Goal: Navigation & Orientation: Find specific page/section

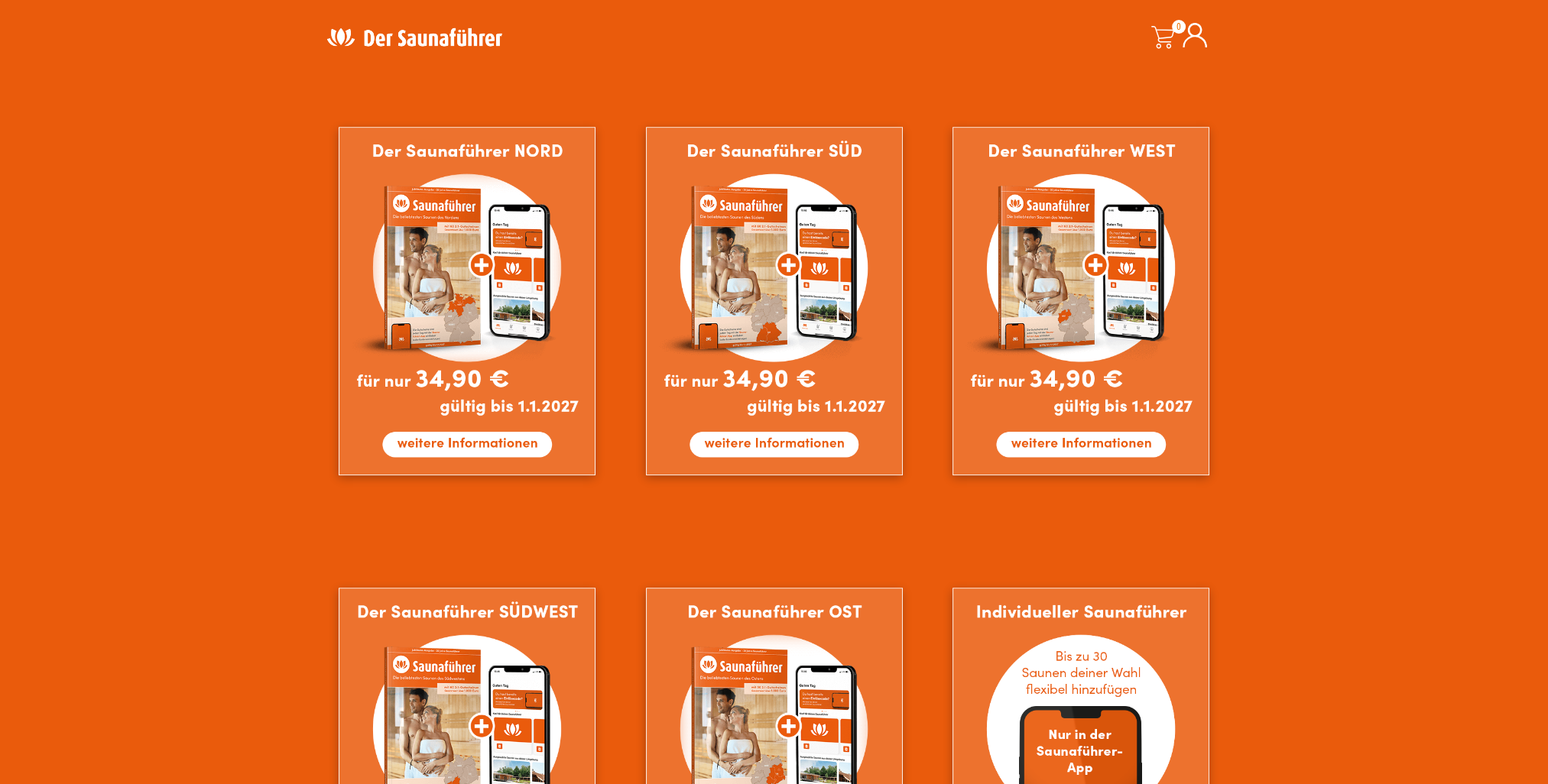
scroll to position [1070, 0]
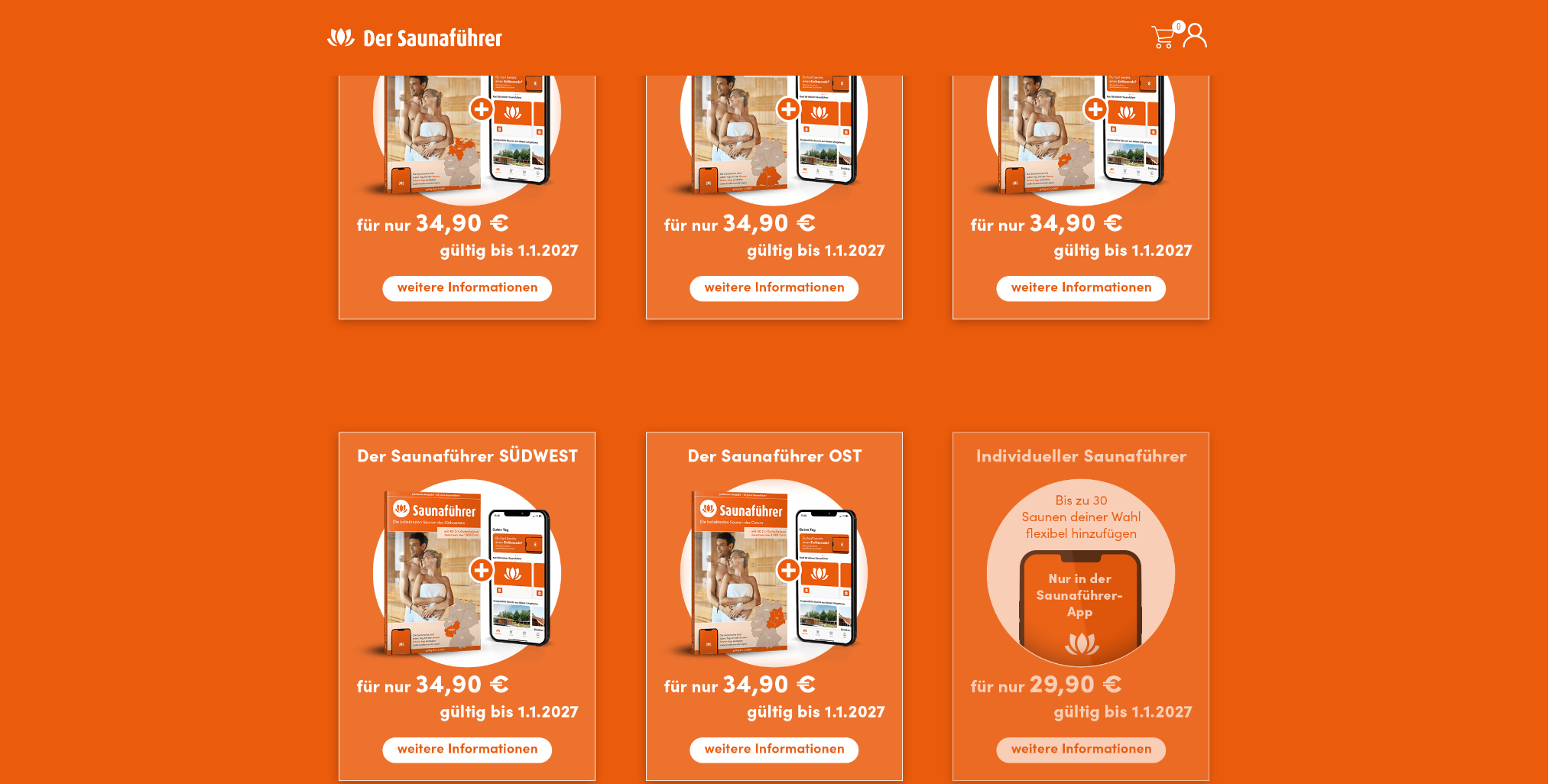
click at [1002, 534] on img at bounding box center [1081, 606] width 257 height 350
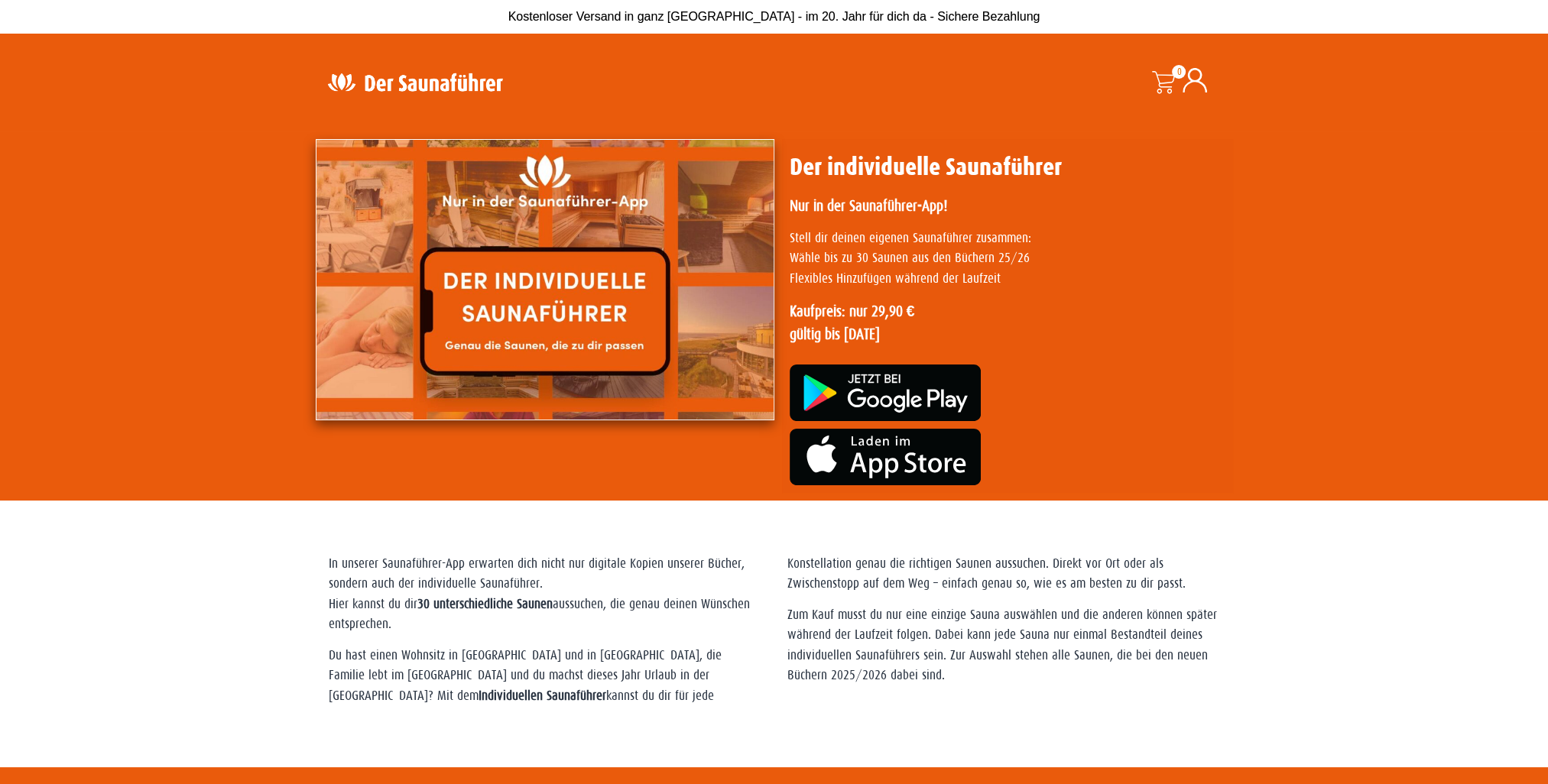
click at [529, 347] on img at bounding box center [545, 279] width 459 height 281
click at [519, 322] on img at bounding box center [545, 279] width 459 height 281
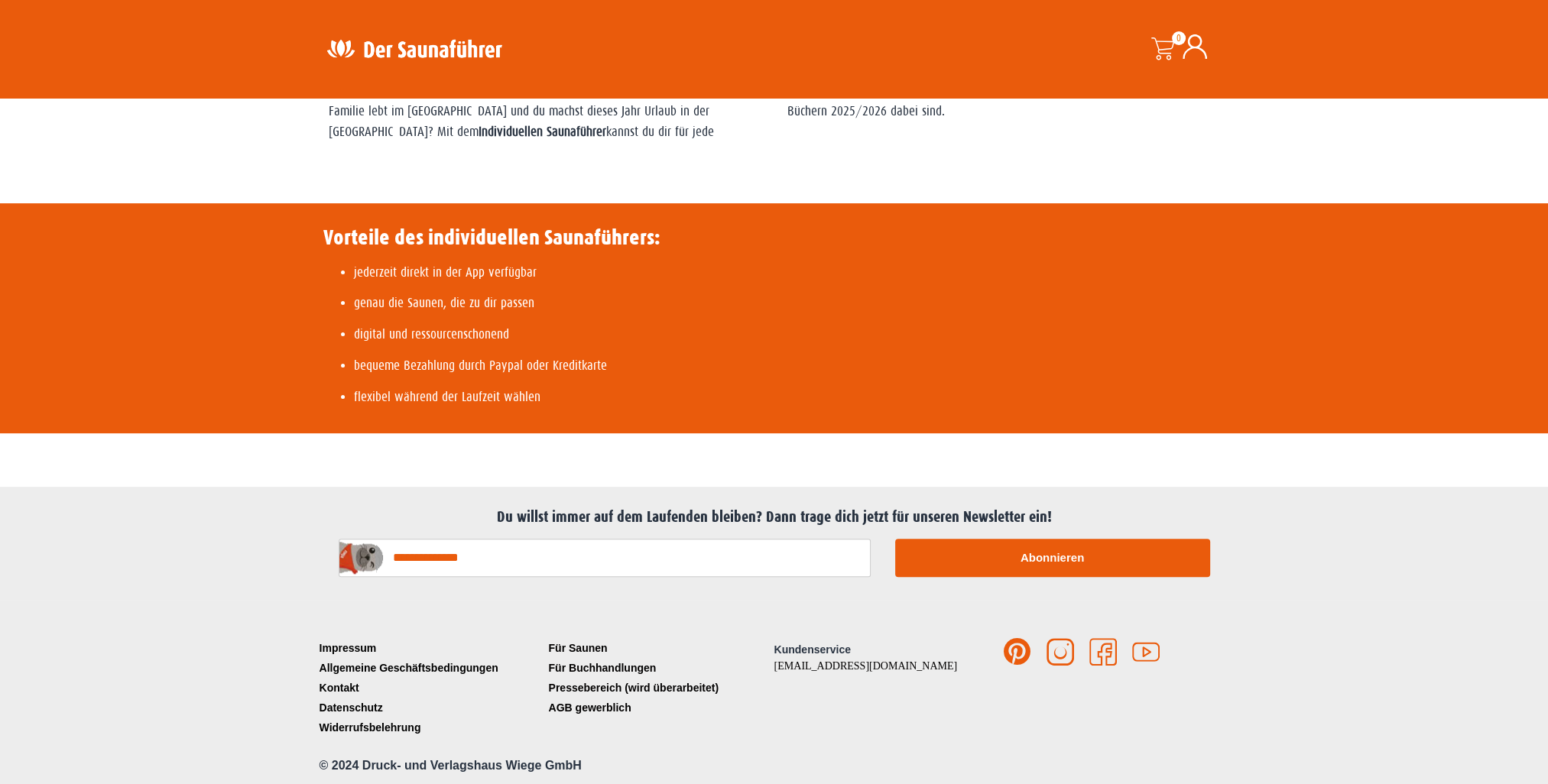
scroll to position [566, 0]
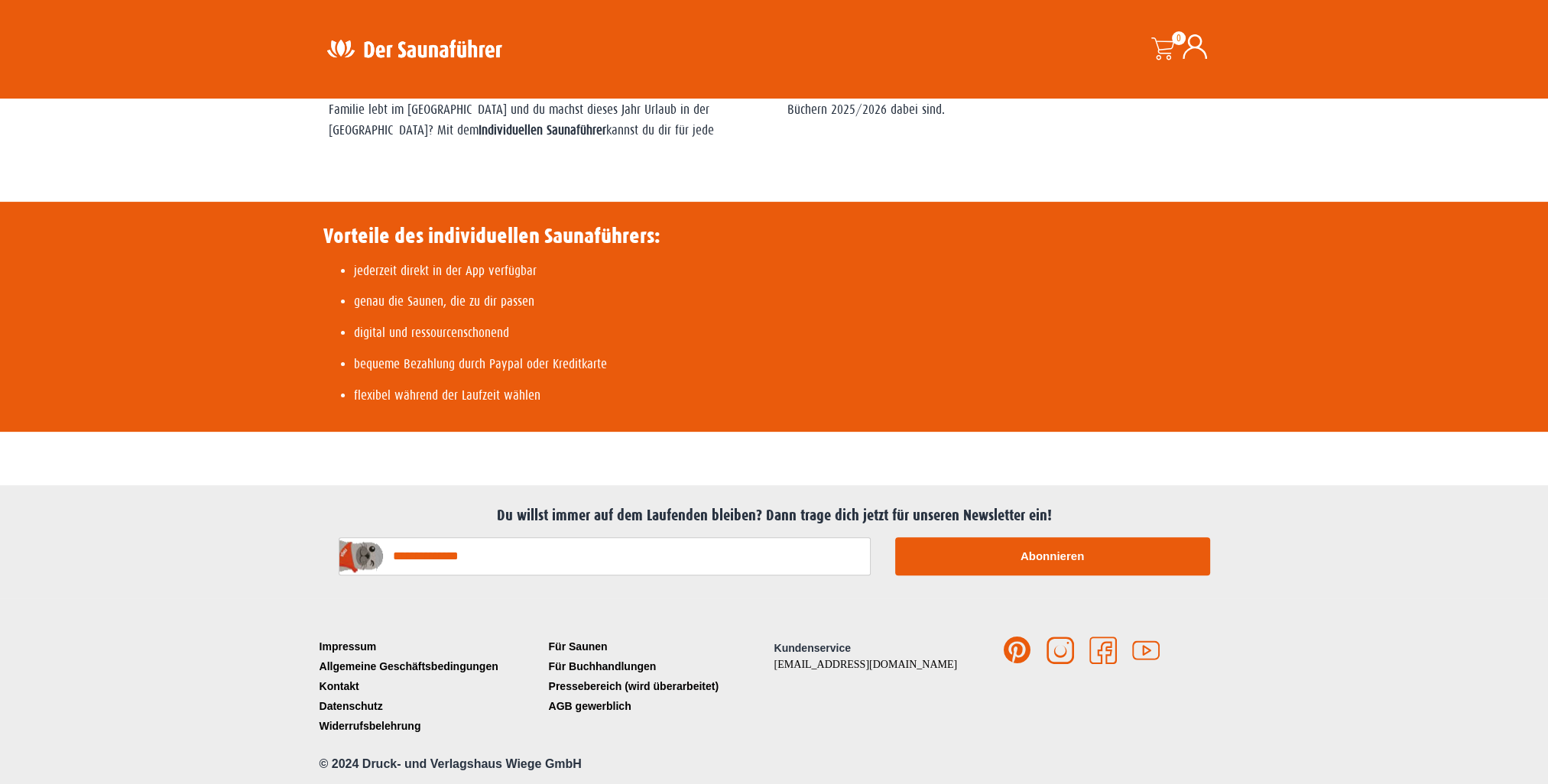
click at [398, 301] on p "genau die Saunen, die zu dir passen" at bounding box center [506, 301] width 306 height 20
click at [400, 301] on p "genau die Saunen, die zu dir passen" at bounding box center [506, 301] width 306 height 20
drag, startPoint x: 400, startPoint y: 301, endPoint x: 658, endPoint y: 307, distance: 258.1
click at [658, 307] on p "genau die Saunen, die zu dir passen" at bounding box center [506, 301] width 306 height 20
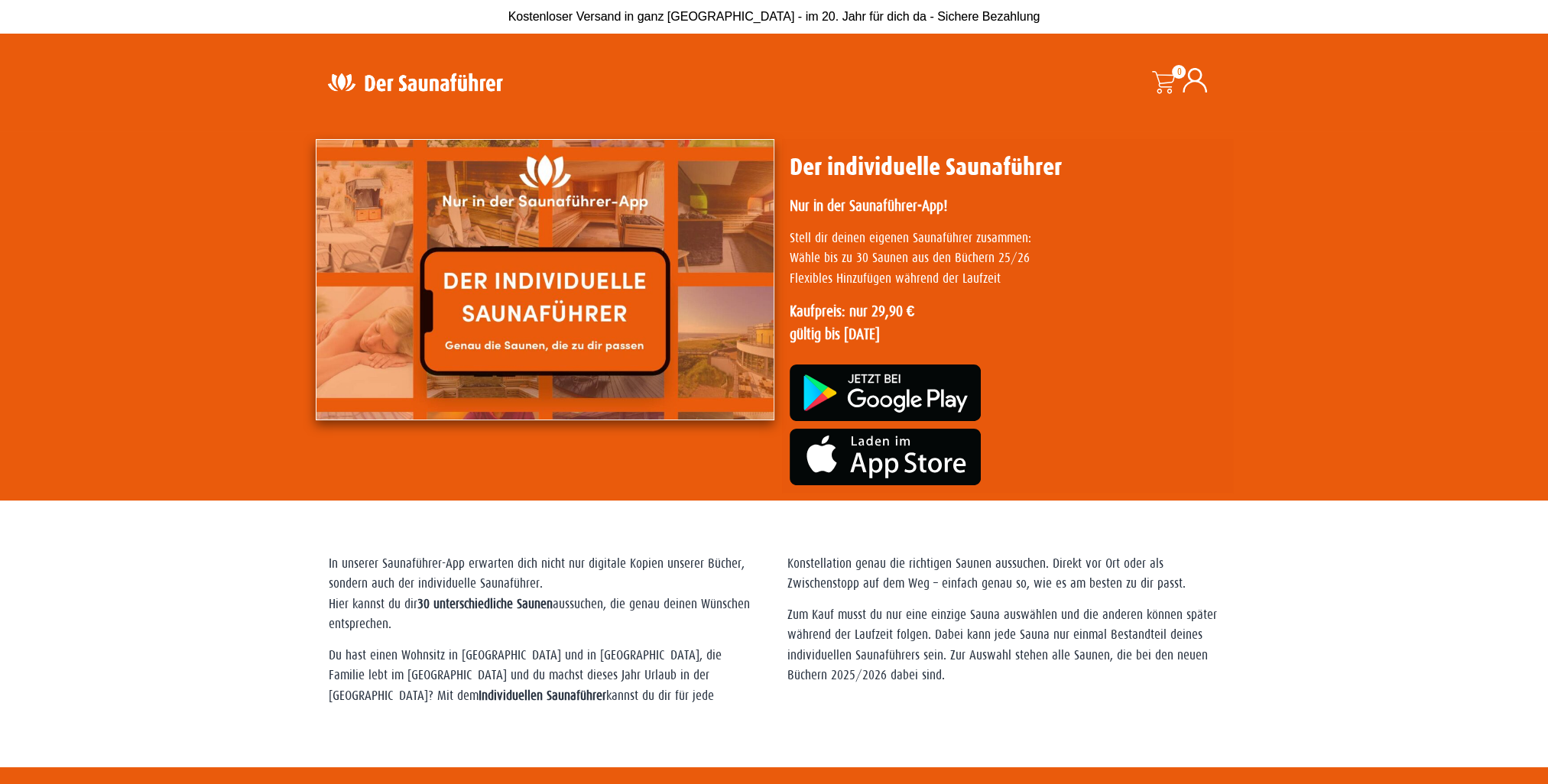
scroll to position [0, 0]
click at [587, 287] on img at bounding box center [545, 279] width 459 height 281
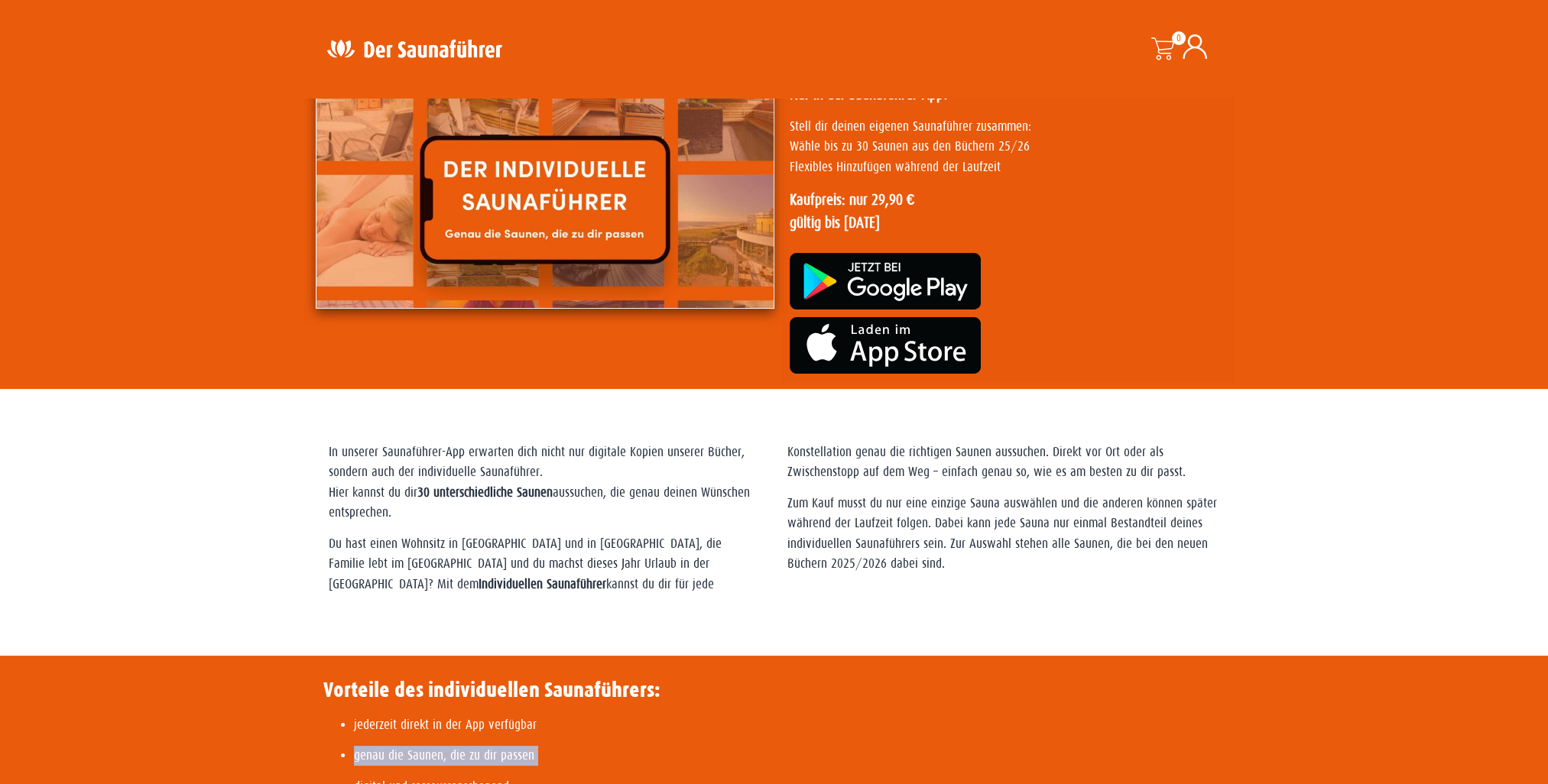
scroll to position [153, 0]
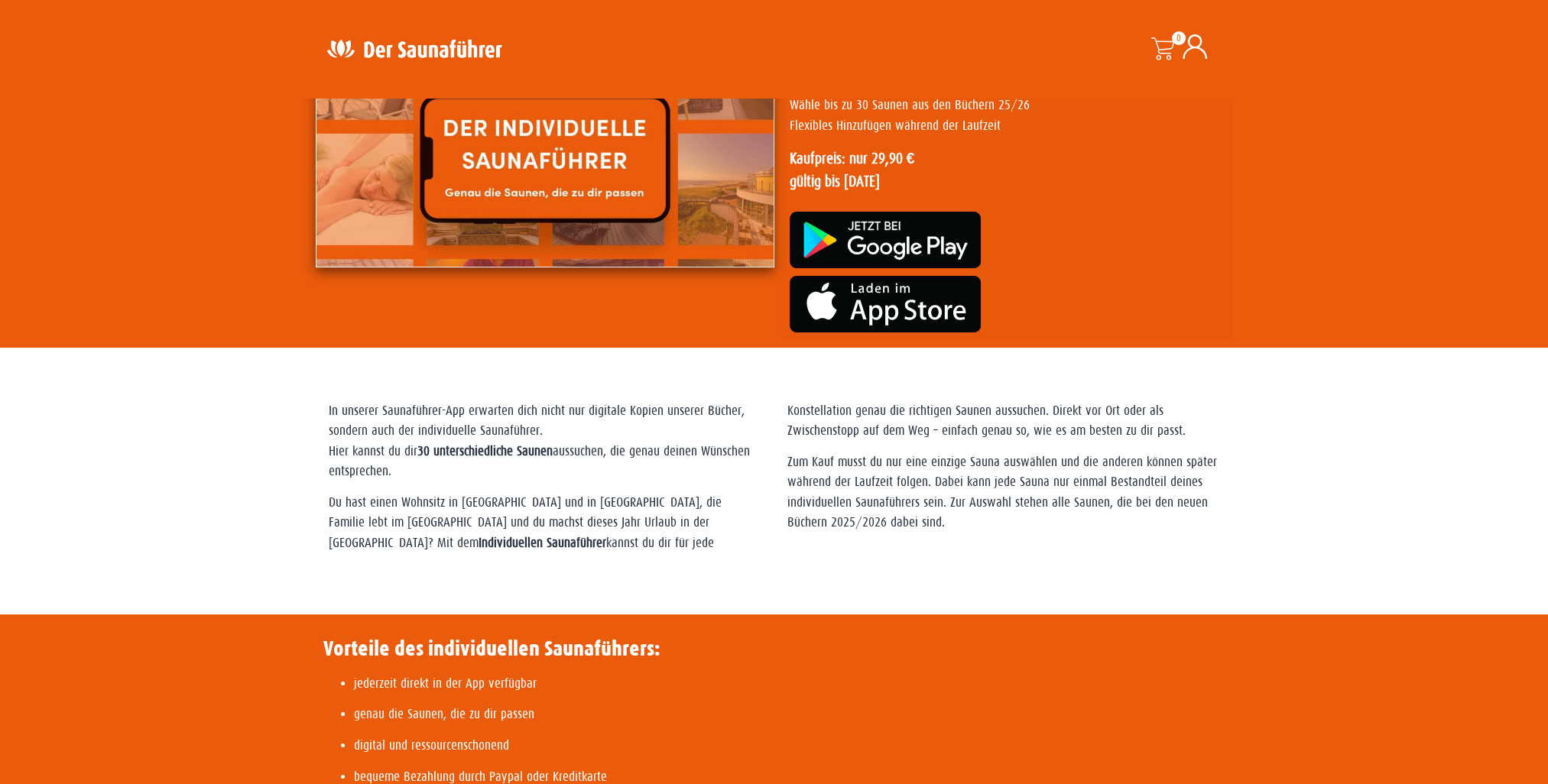
click at [606, 536] on strong "Individuellen Saunaführer" at bounding box center [542, 543] width 127 height 14
click at [471, 453] on strong "30 unterschiedliche Saunen" at bounding box center [485, 451] width 135 height 14
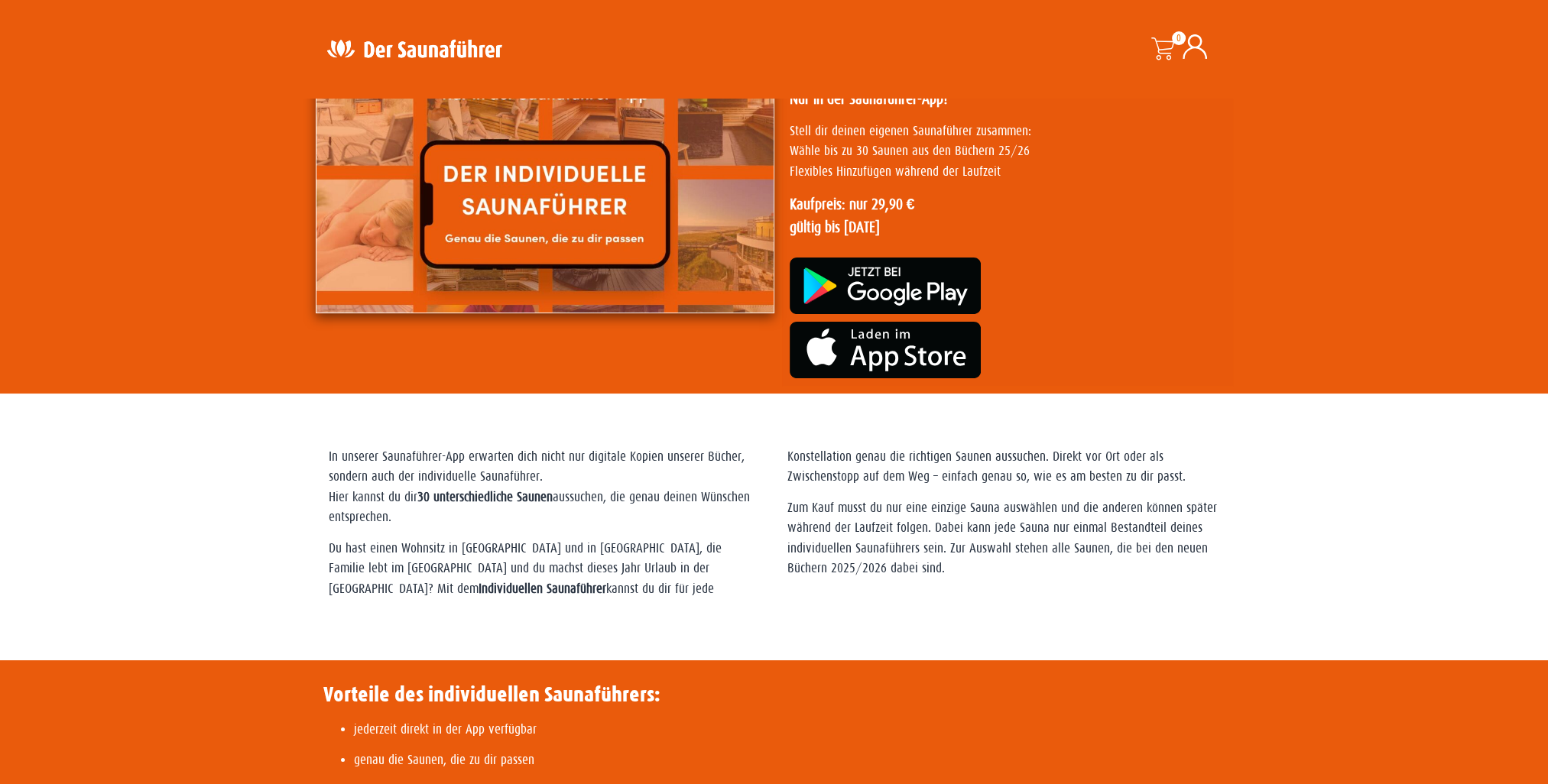
scroll to position [0, 0]
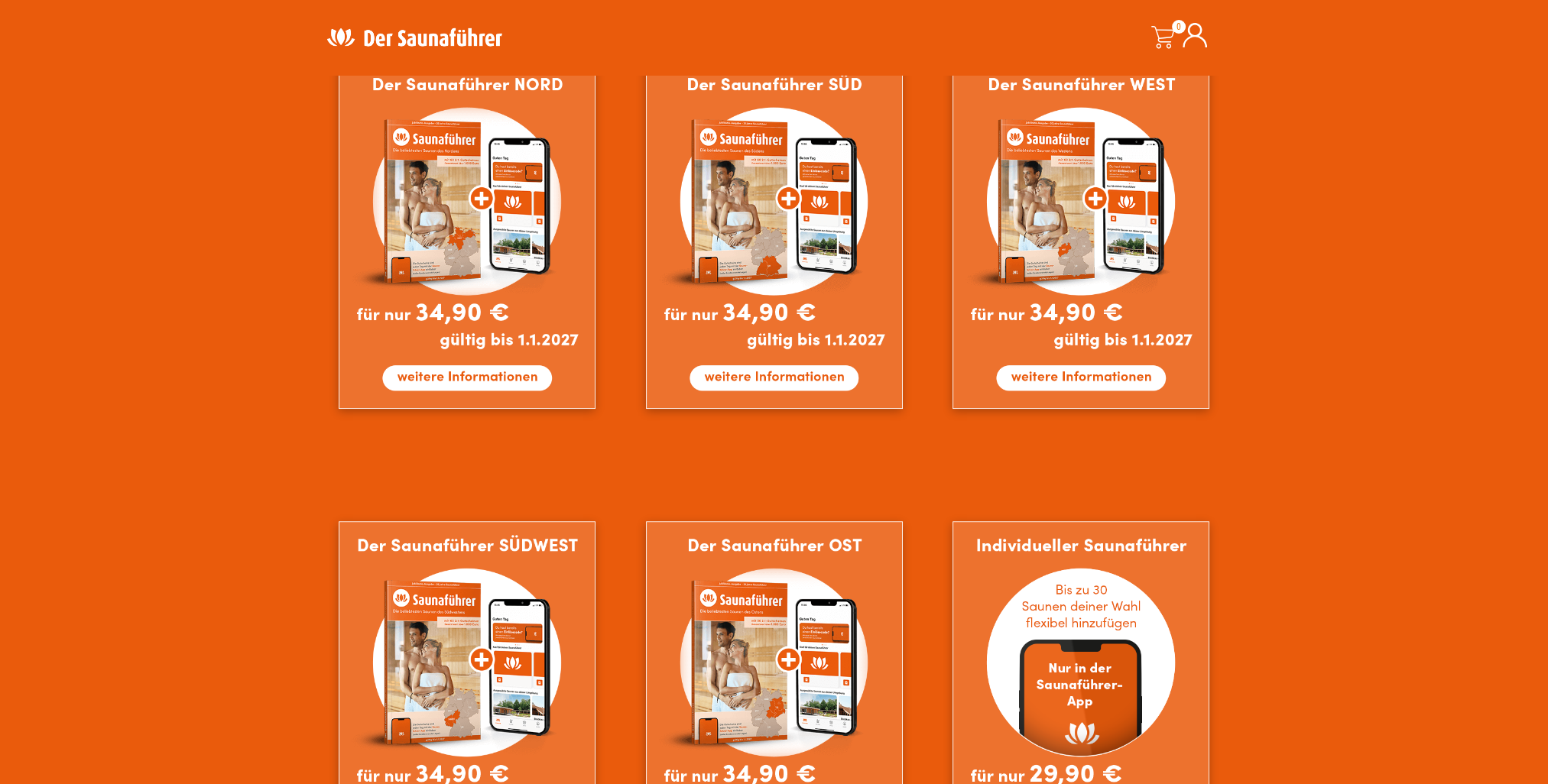
scroll to position [1222, 0]
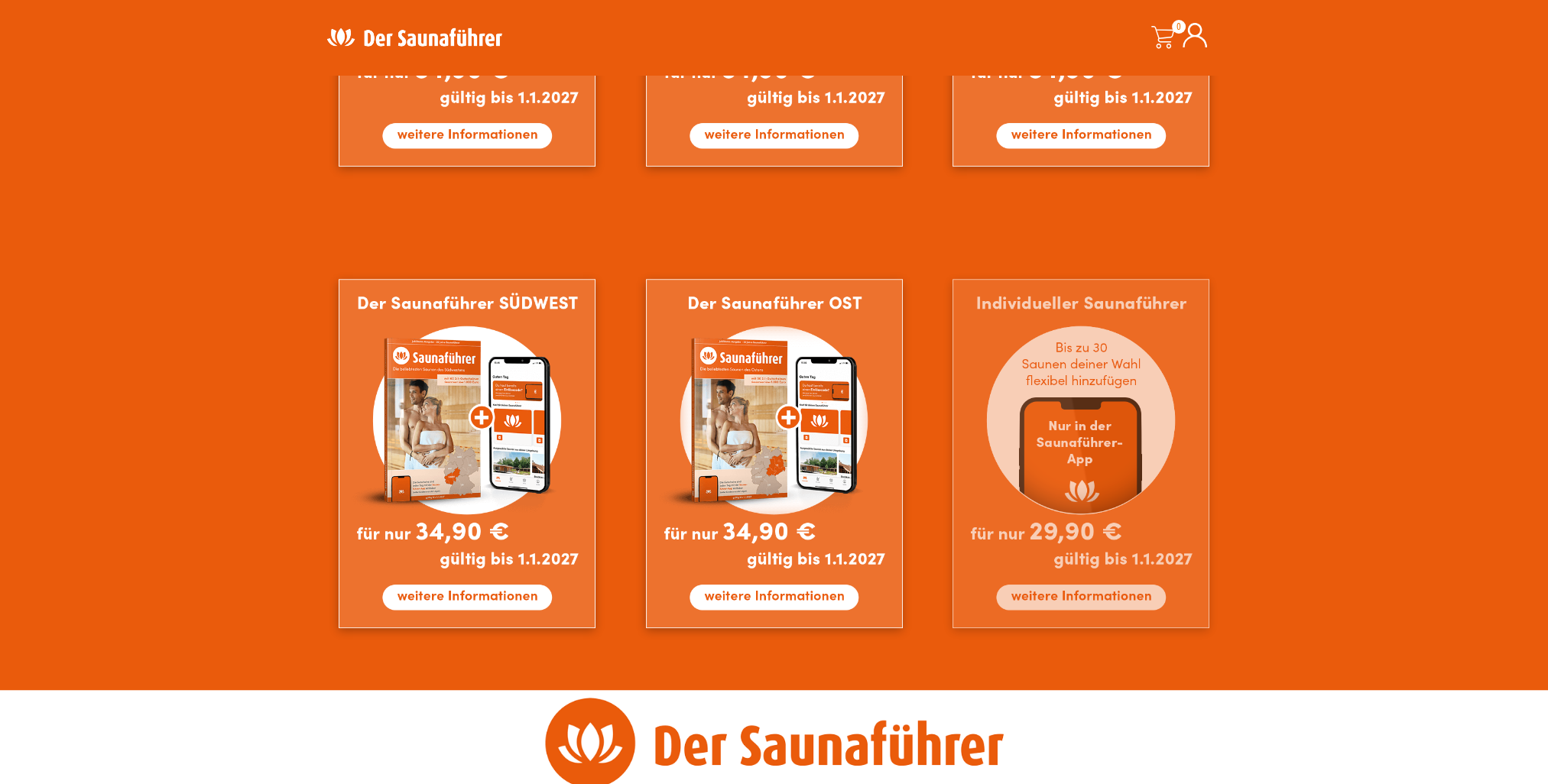
click at [1039, 601] on img at bounding box center [1081, 454] width 257 height 350
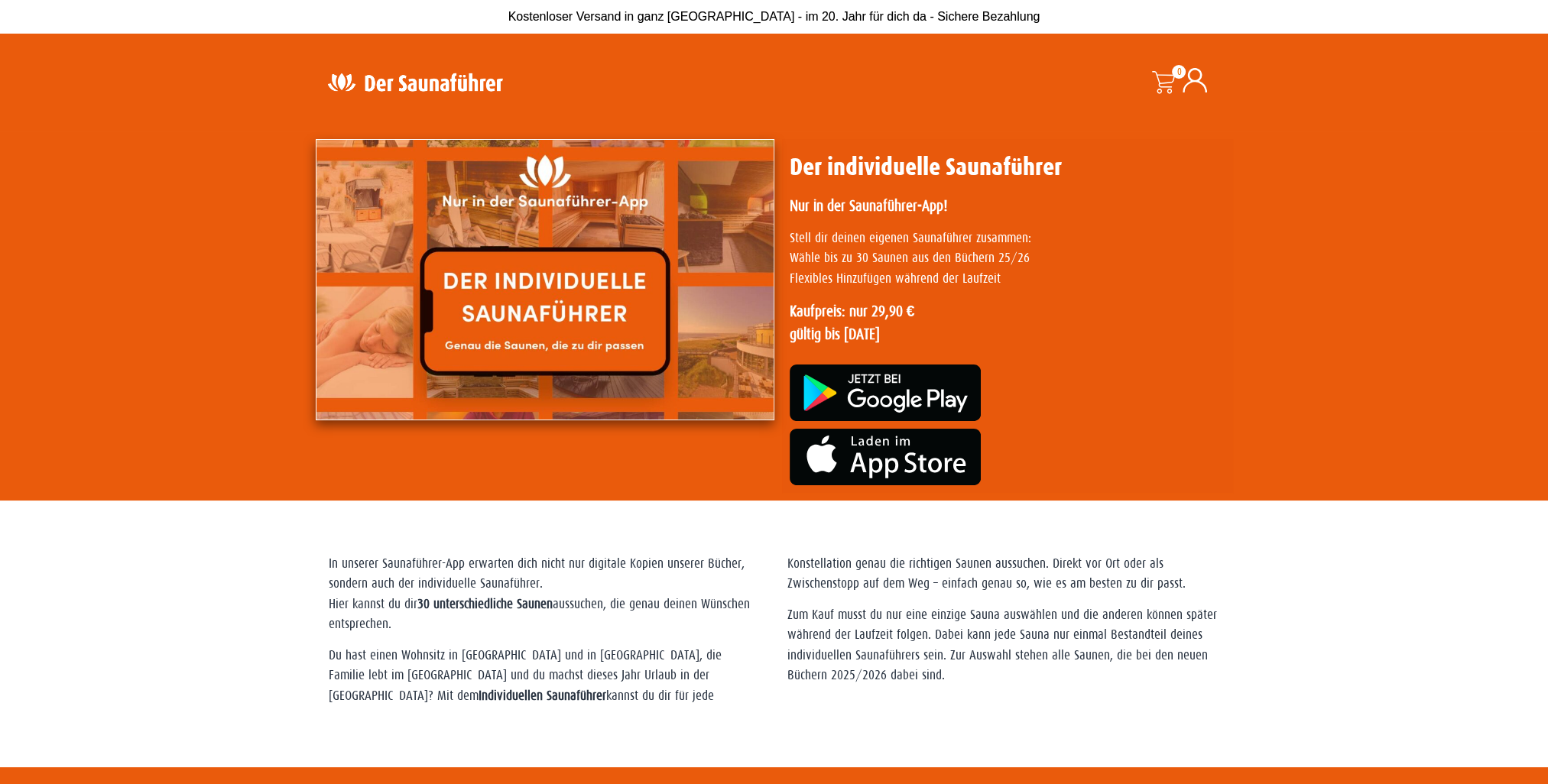
click at [899, 390] on img at bounding box center [886, 393] width 191 height 57
click at [1167, 71] on span at bounding box center [1163, 83] width 23 height 23
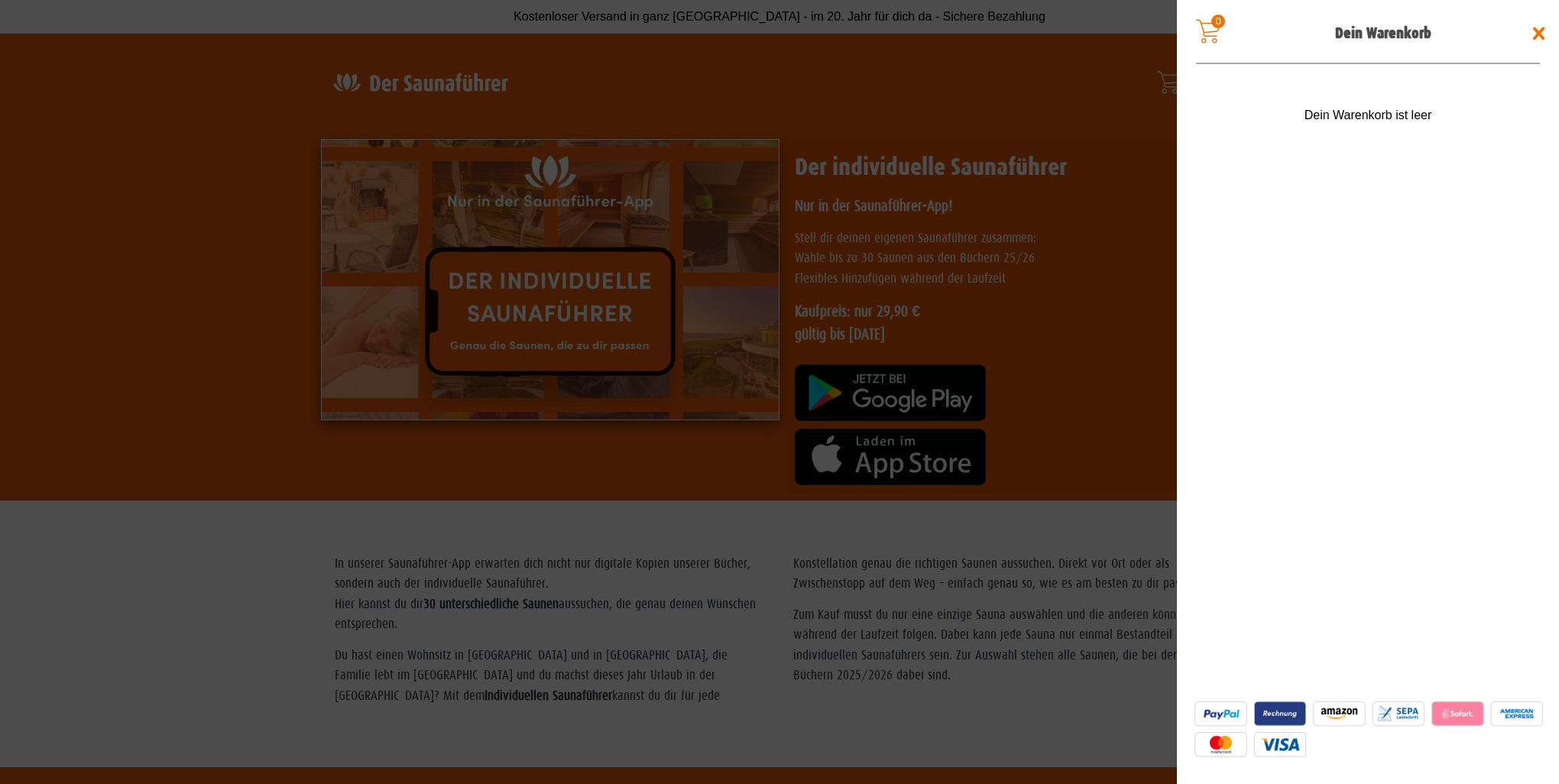
click at [973, 317] on span at bounding box center [780, 392] width 1559 height 784
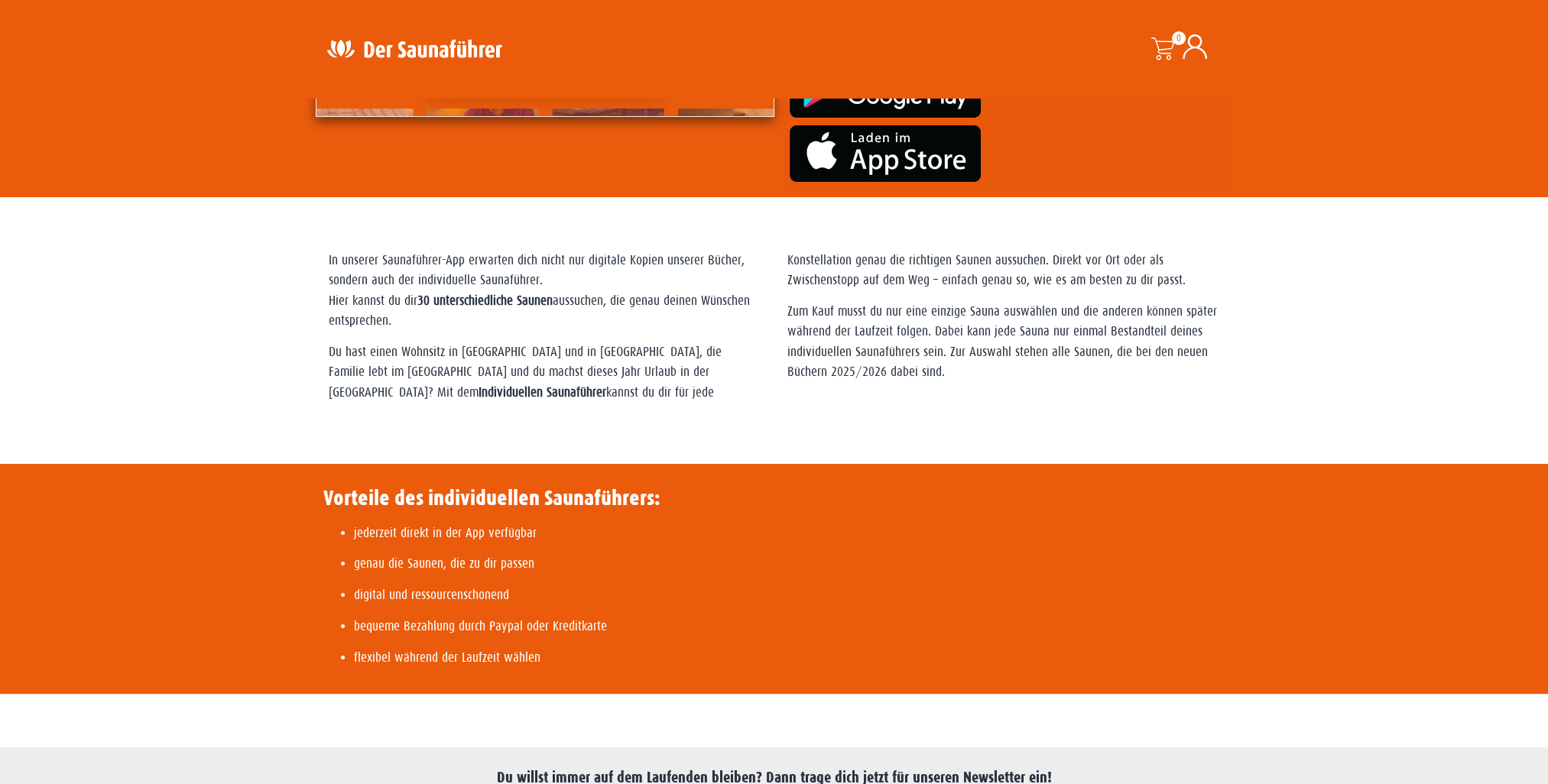
scroll to position [306, 0]
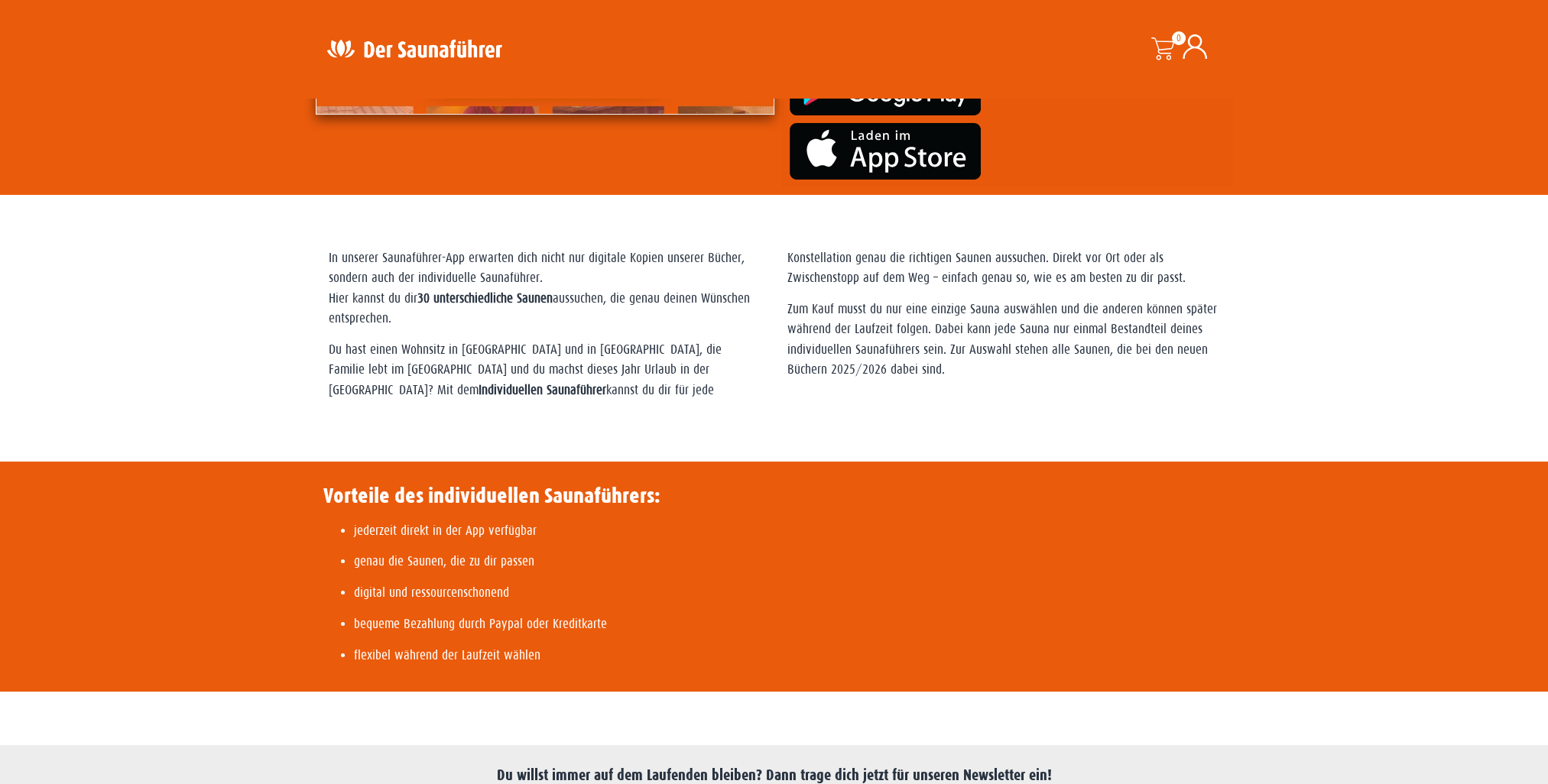
click at [606, 382] on strong "Individuellen Saunaführer" at bounding box center [542, 389] width 127 height 14
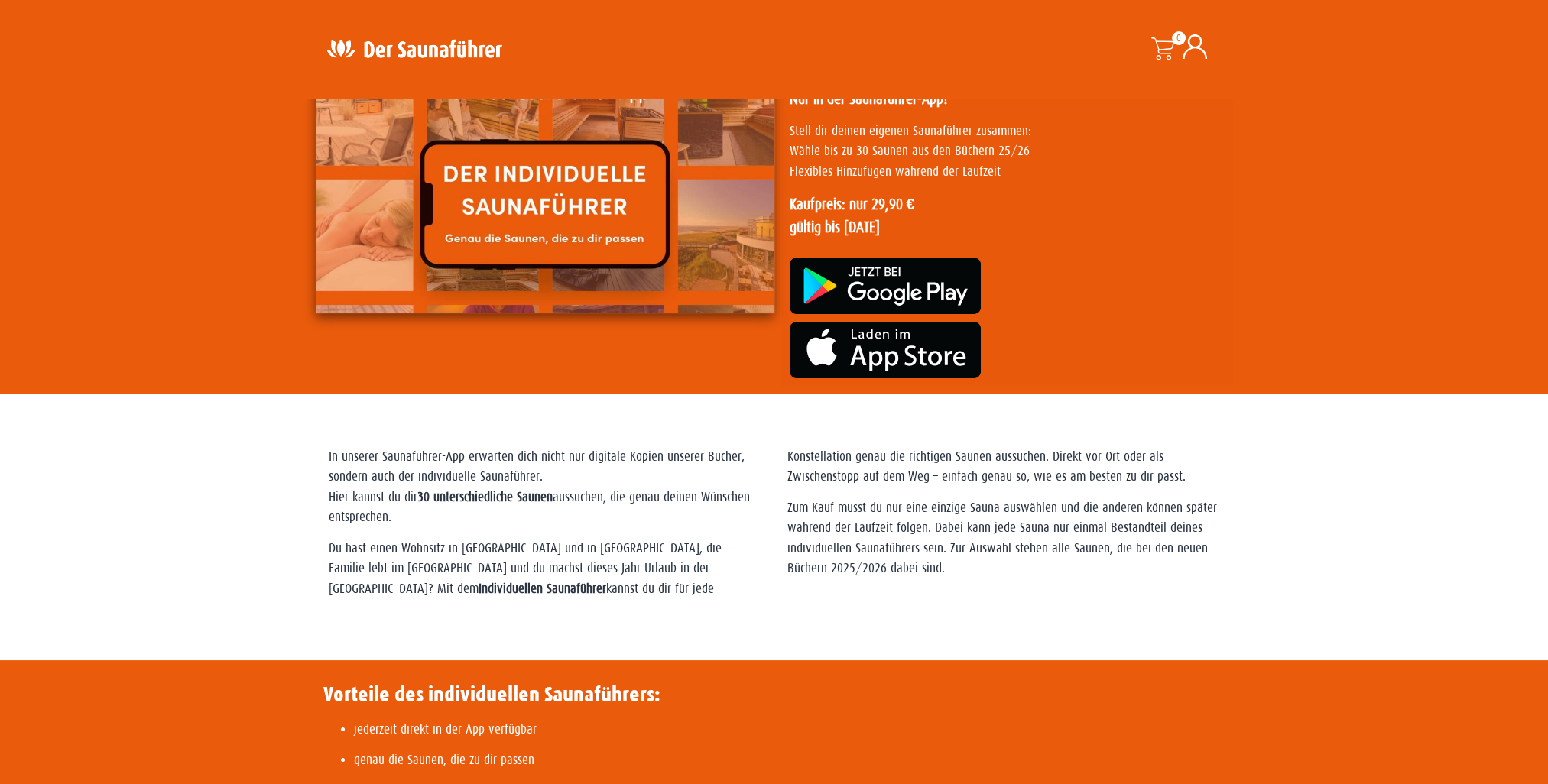
scroll to position [0, 0]
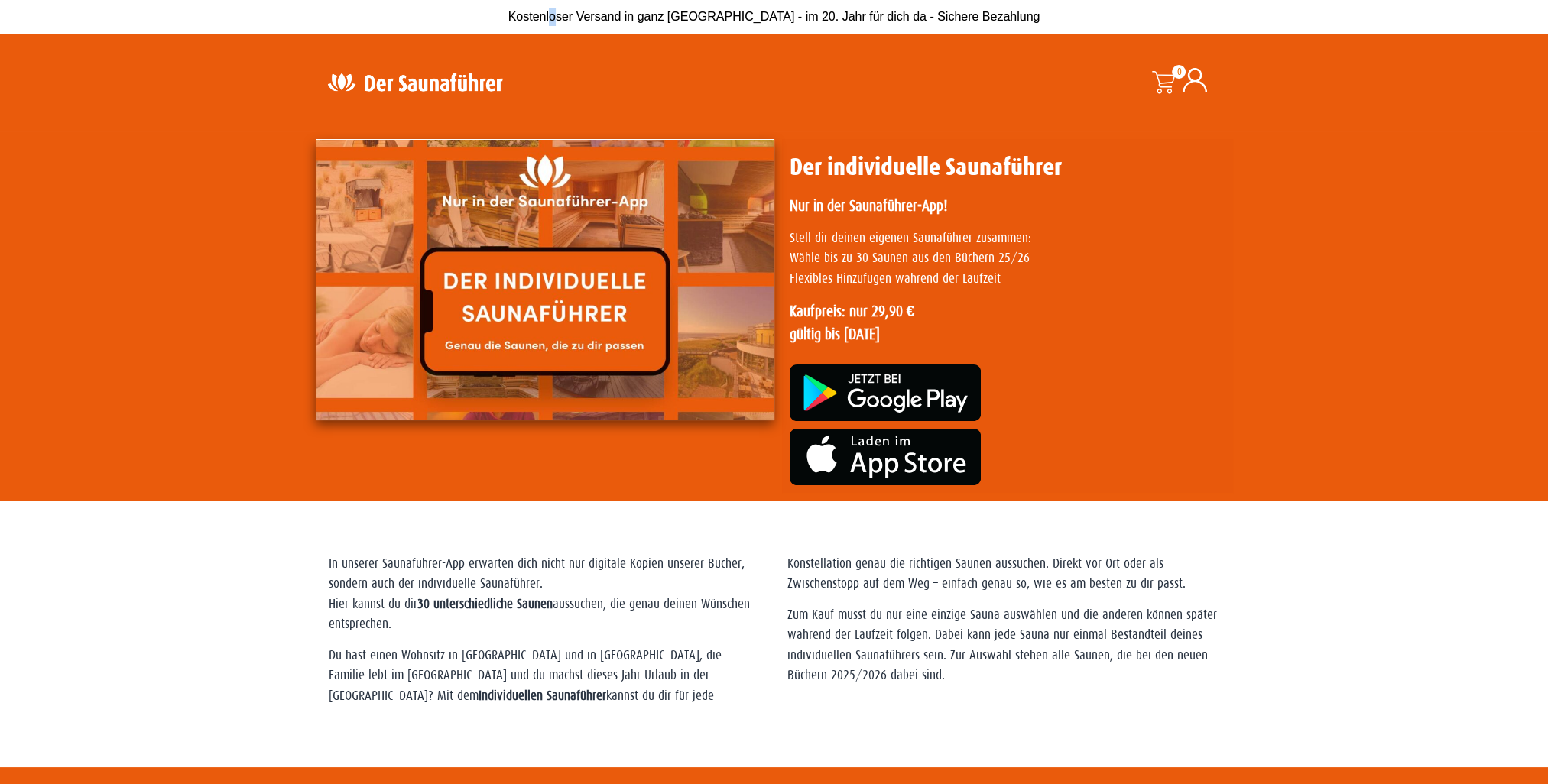
click at [581, 13] on span "Kostenloser Versand in ganz [GEOGRAPHIC_DATA] - im 20. Jahr für dich da - Siche…" at bounding box center [774, 15] width 532 height 13
click at [527, 322] on img at bounding box center [545, 279] width 459 height 281
click at [823, 316] on strong "Kaufpreis: nur 29,90 € gültig bis 1.1.2027" at bounding box center [853, 322] width 126 height 40
drag, startPoint x: 823, startPoint y: 316, endPoint x: 831, endPoint y: 335, distance: 20.6
click at [831, 335] on strong "Kaufpreis: nur 29,90 € gültig bis 1.1.2027" at bounding box center [853, 322] width 126 height 40
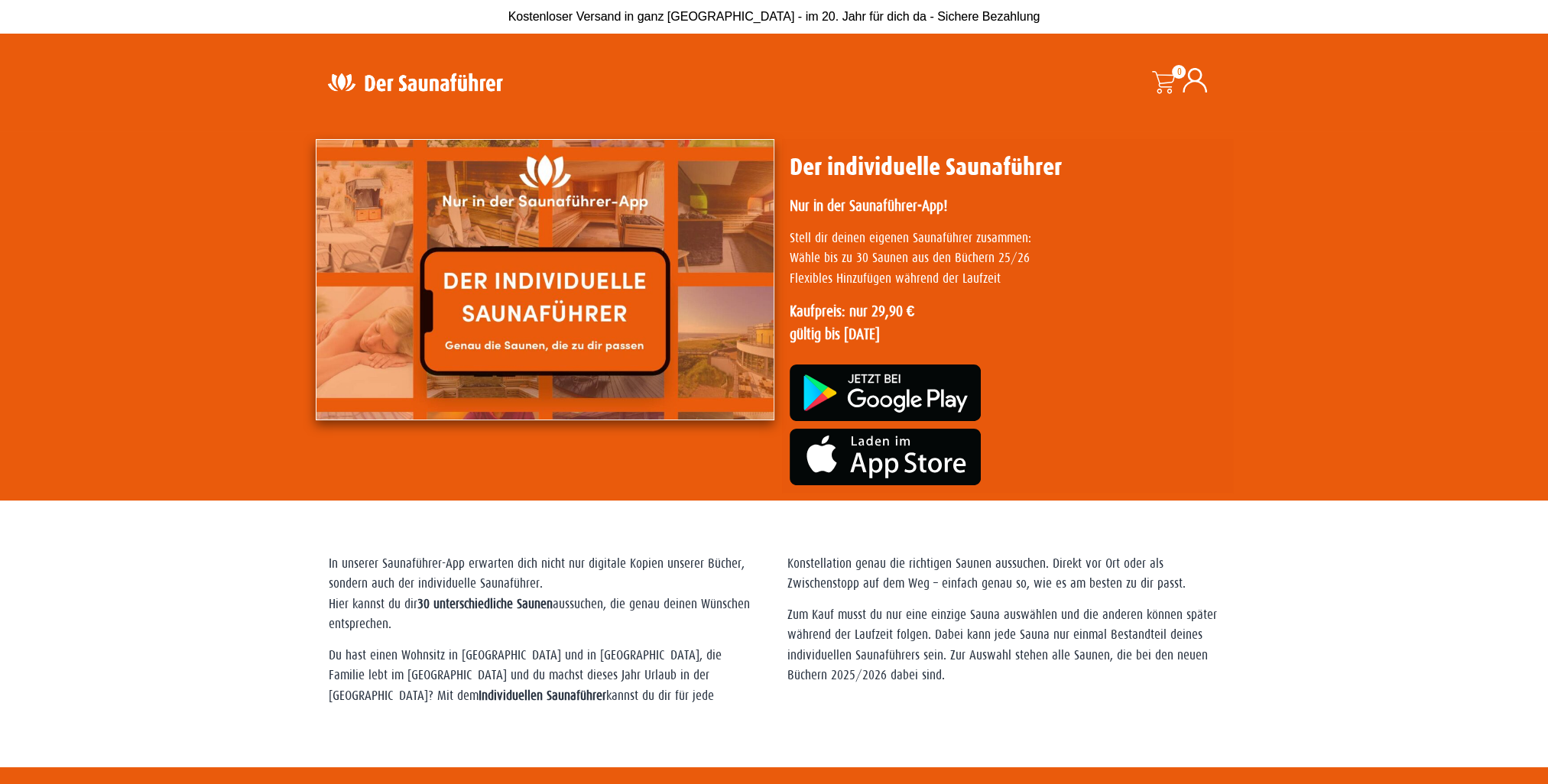
click at [606, 688] on strong "Individuellen Saunaführer" at bounding box center [542, 695] width 127 height 14
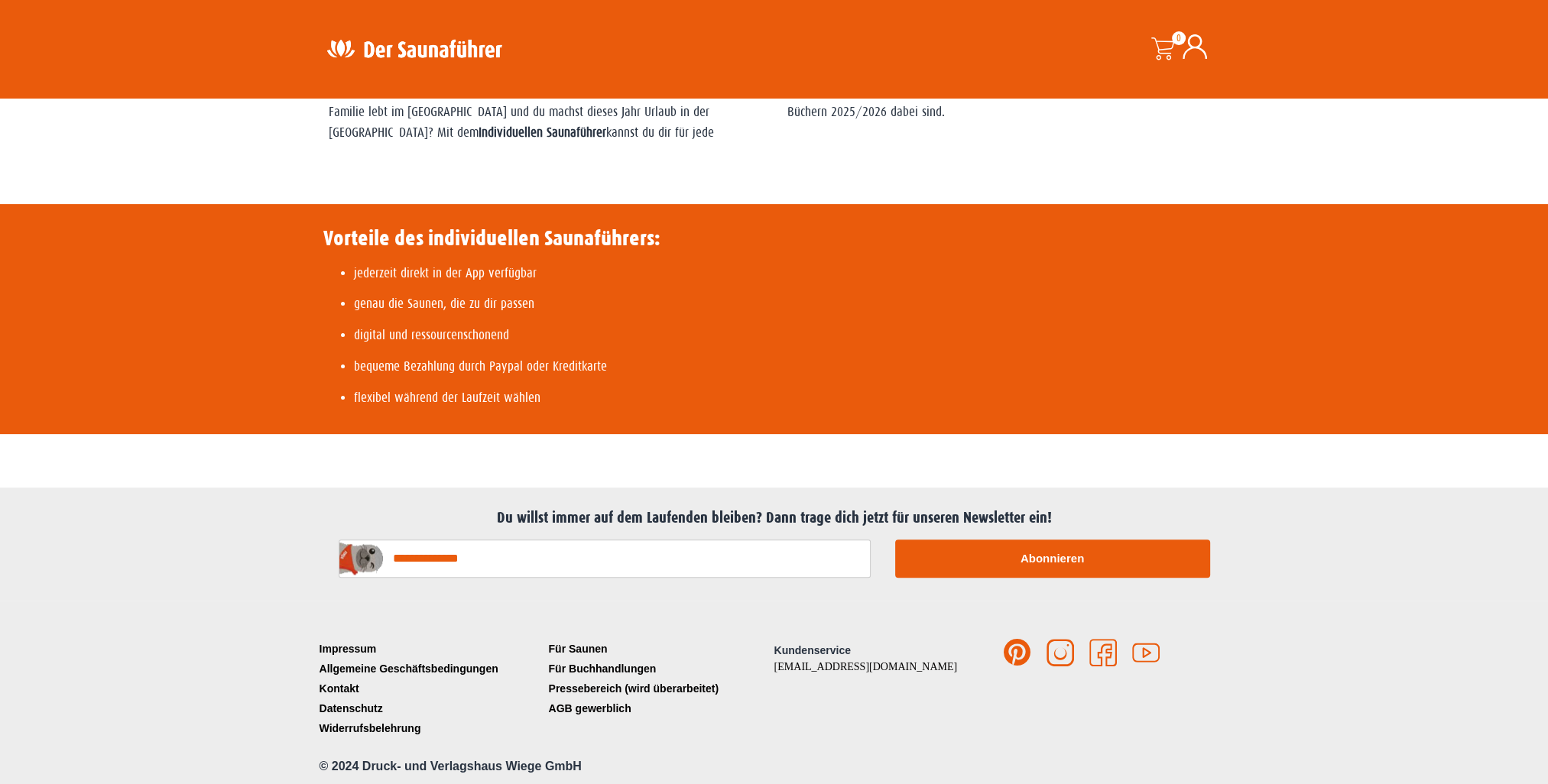
scroll to position [566, 0]
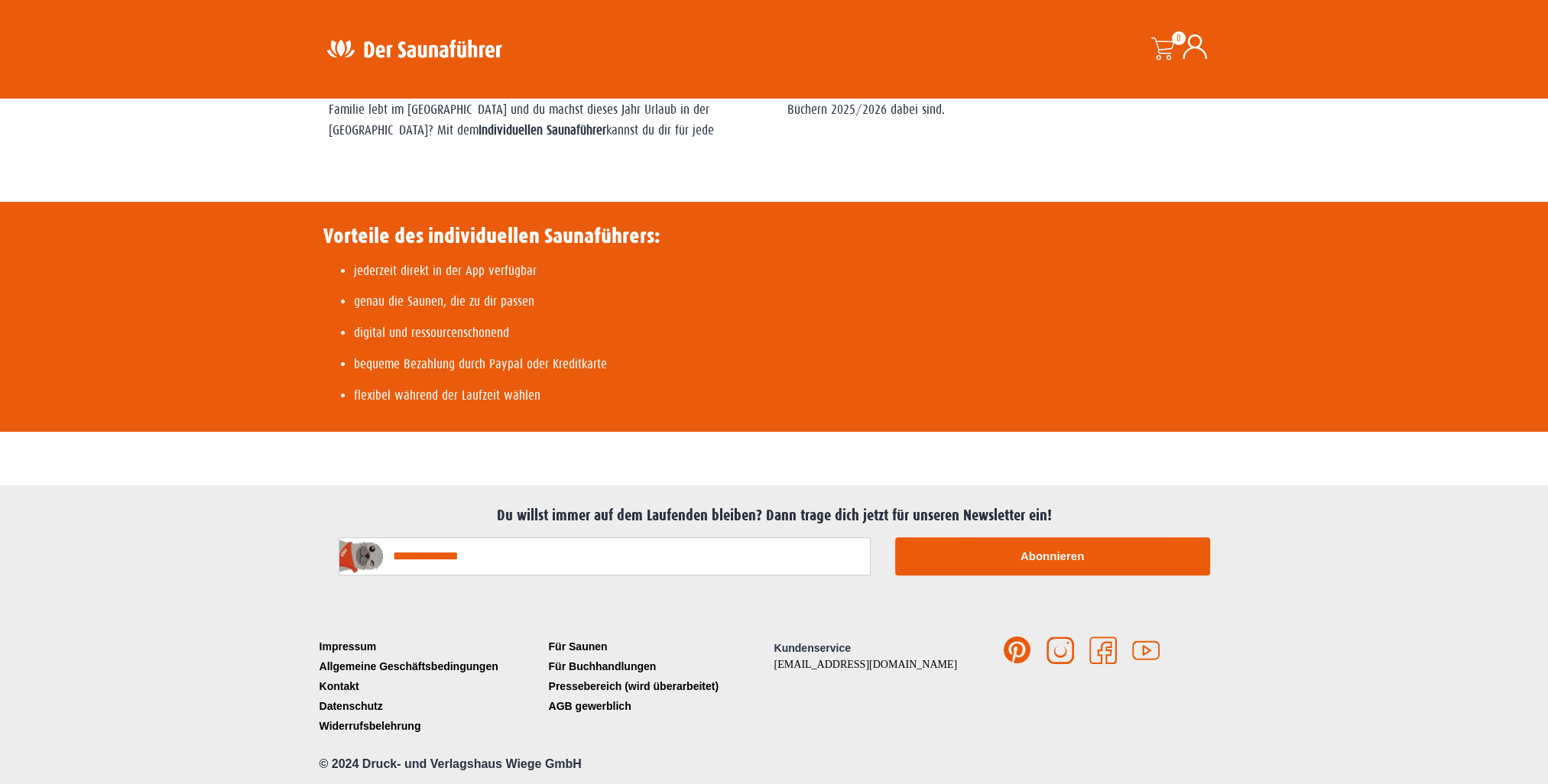
click at [795, 650] on span "Kundenservice" at bounding box center [812, 648] width 76 height 13
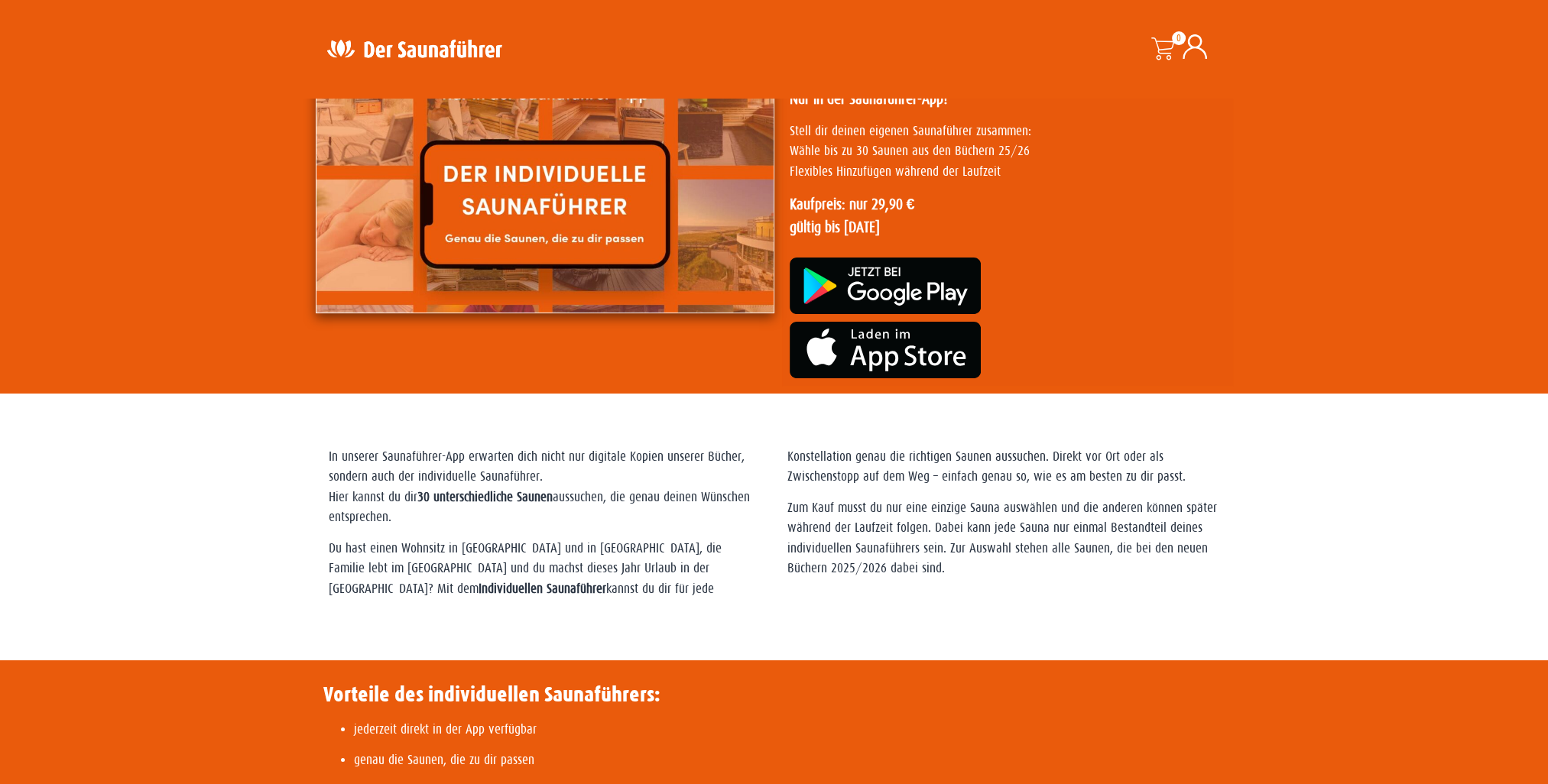
scroll to position [0, 0]
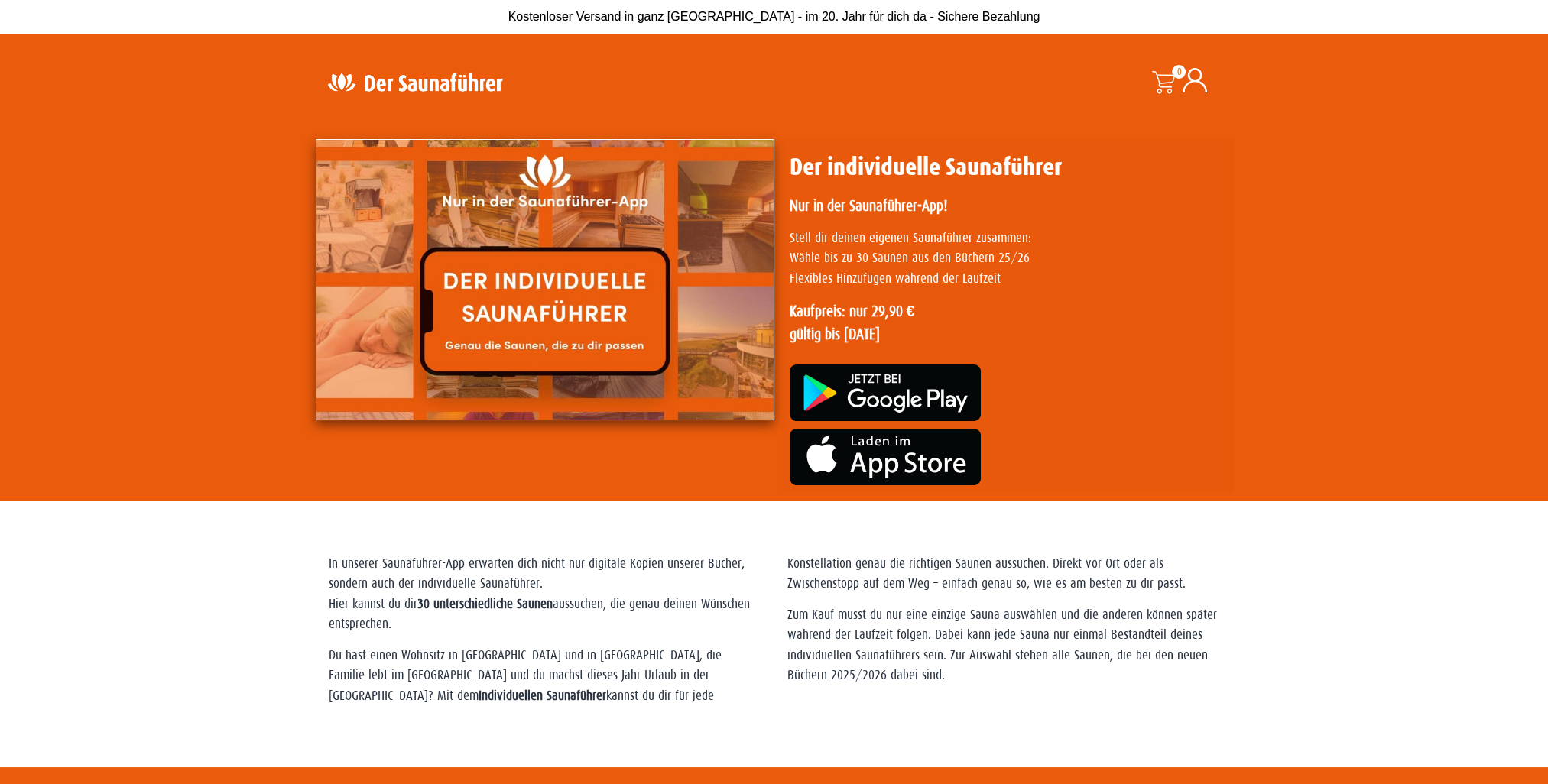
click at [621, 319] on img at bounding box center [545, 279] width 459 height 281
click at [881, 460] on img at bounding box center [886, 457] width 191 height 57
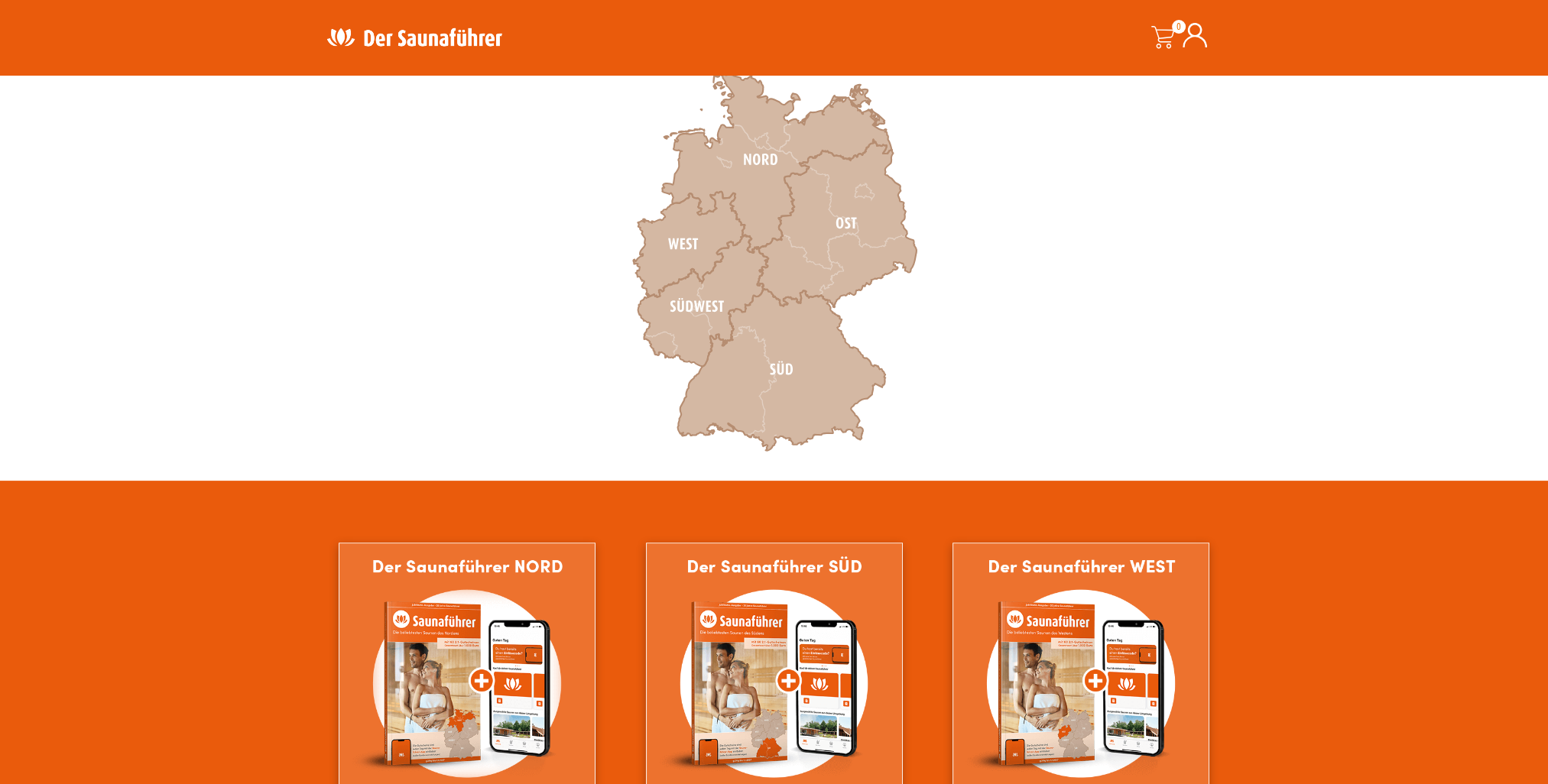
scroll to position [535, 0]
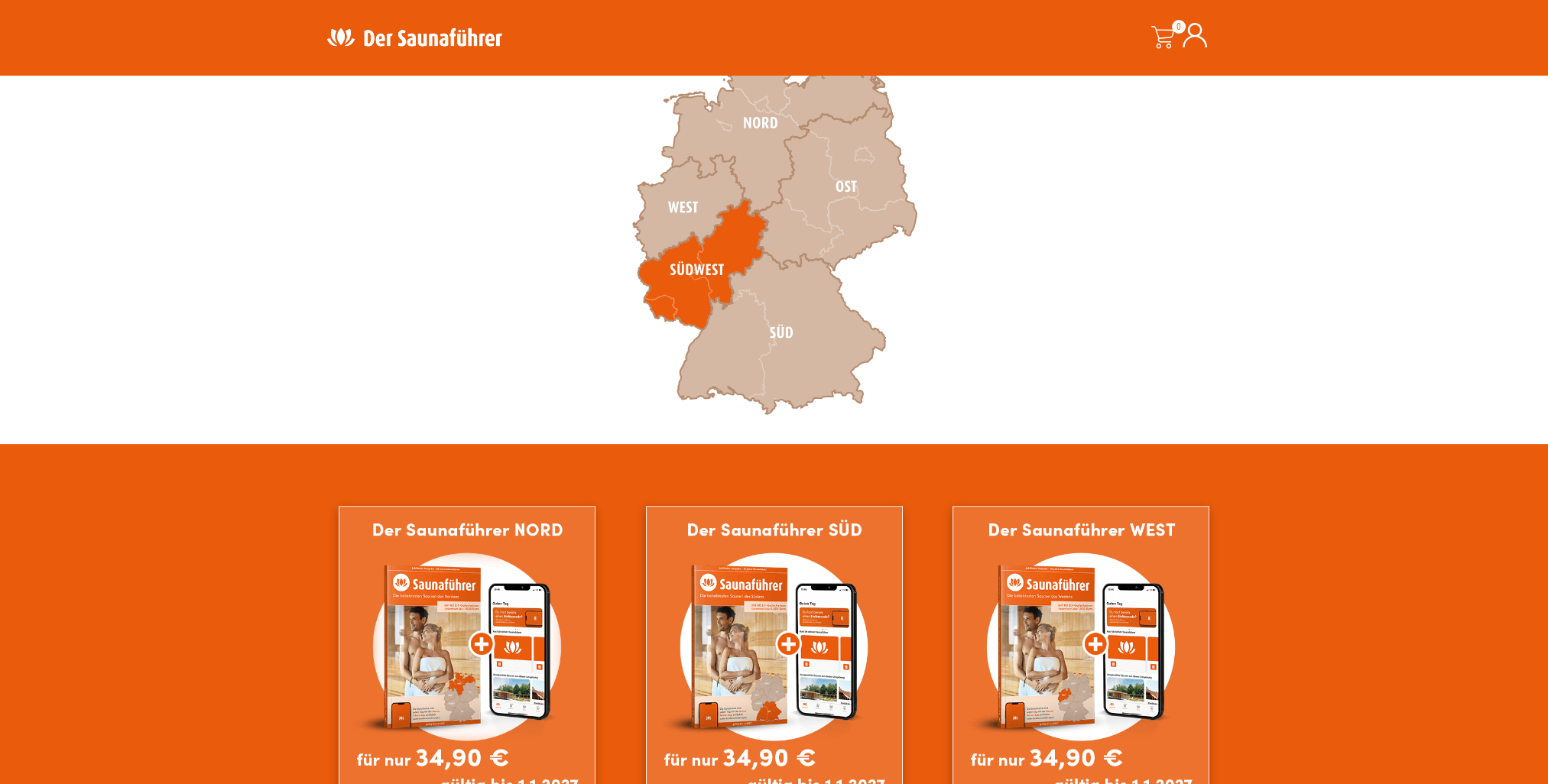
click at [687, 274] on icon at bounding box center [702, 265] width 130 height 131
click at [695, 291] on icon at bounding box center [702, 265] width 130 height 131
click at [698, 294] on icon at bounding box center [702, 265] width 130 height 131
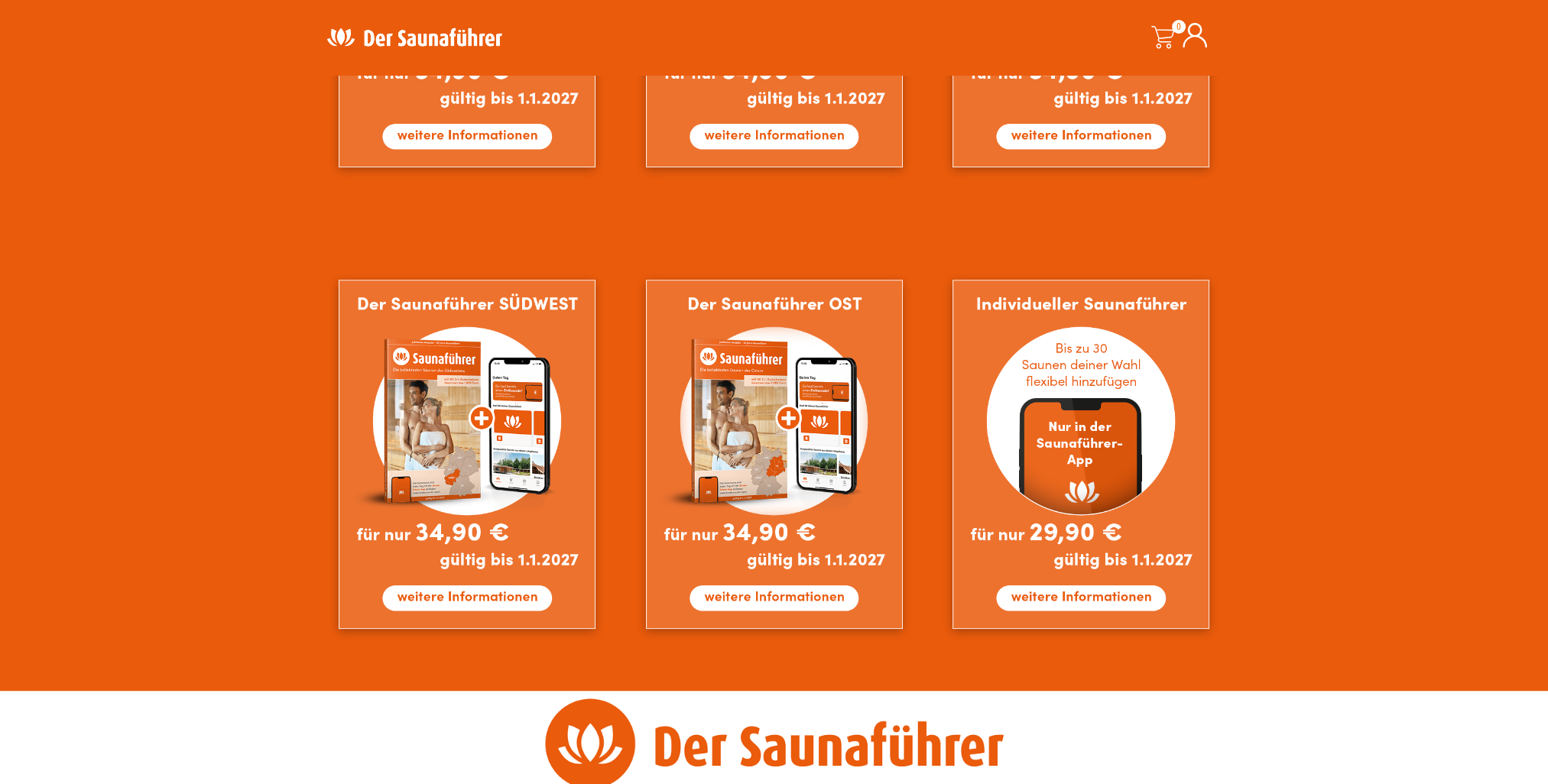
scroll to position [1222, 0]
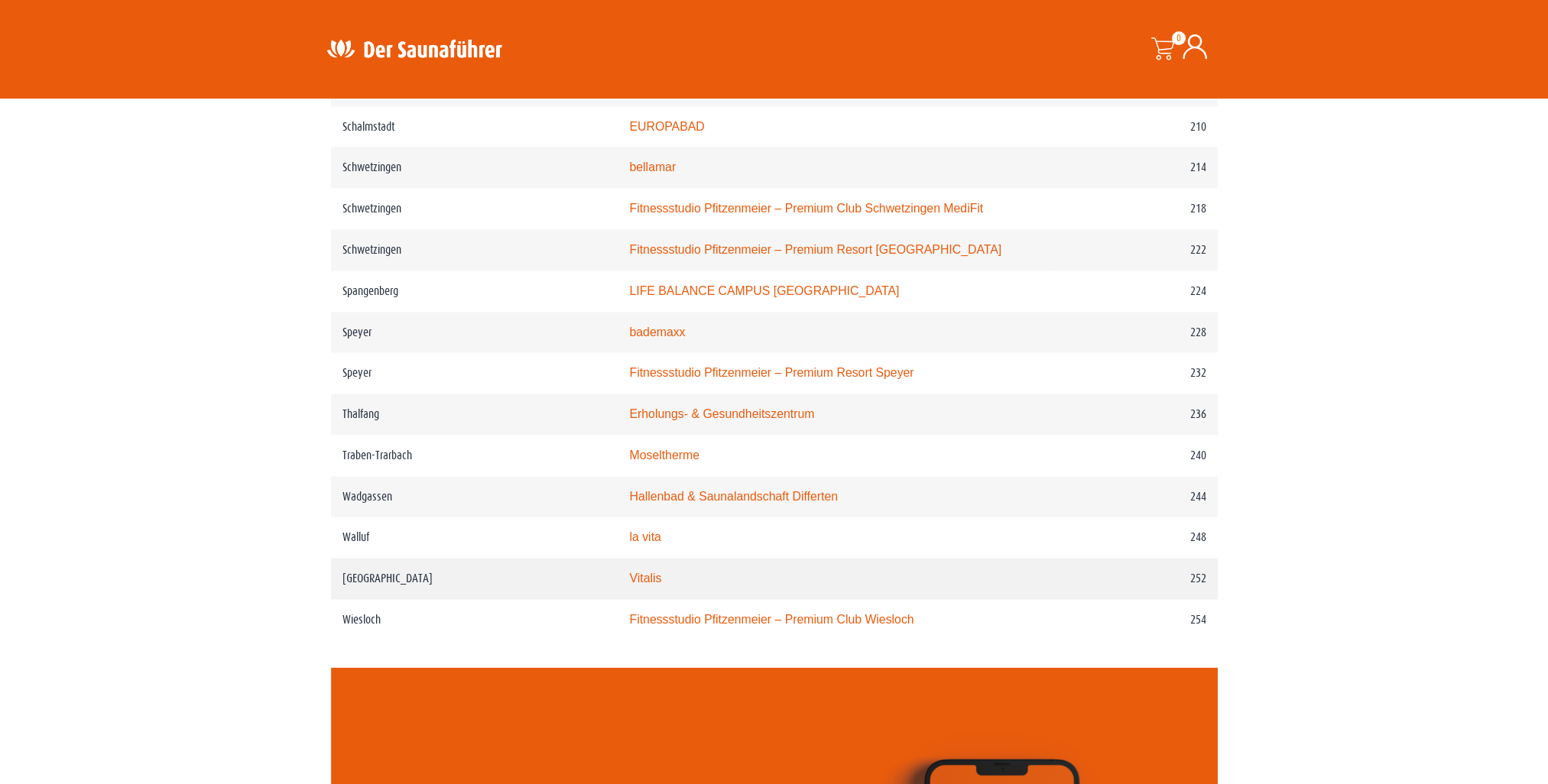
scroll to position [2903, 0]
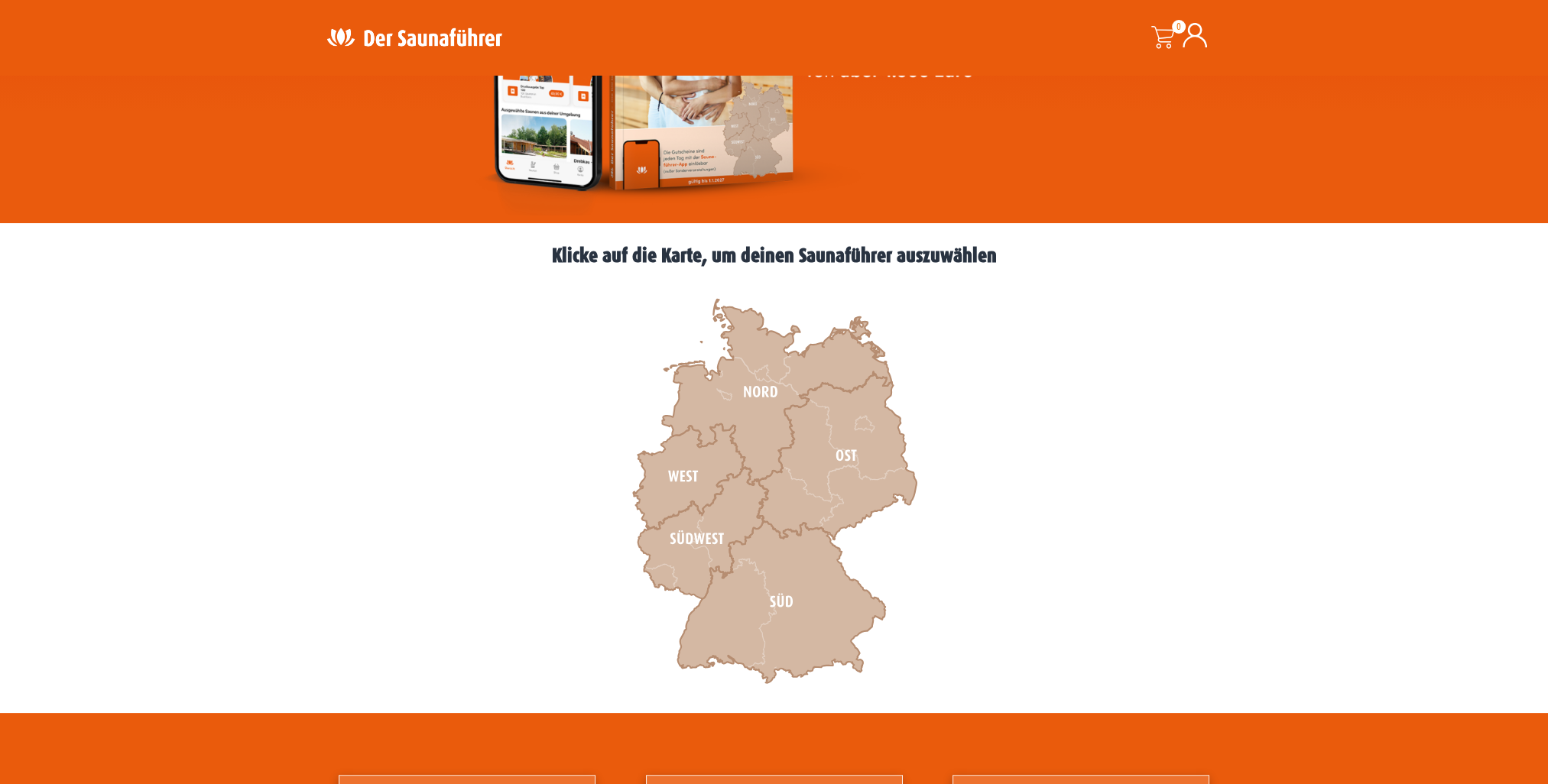
scroll to position [153, 0]
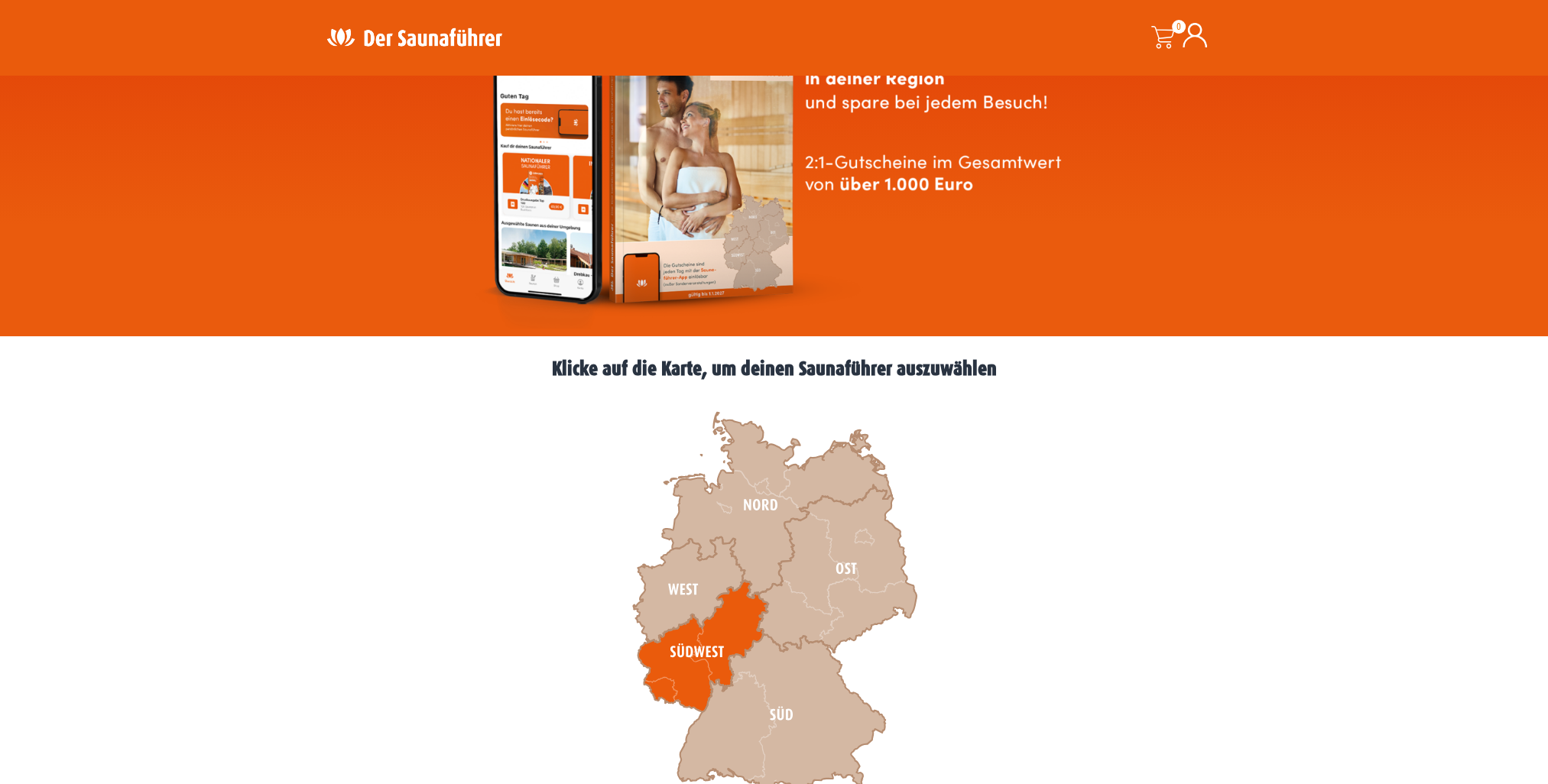
click at [711, 654] on icon at bounding box center [702, 646] width 130 height 131
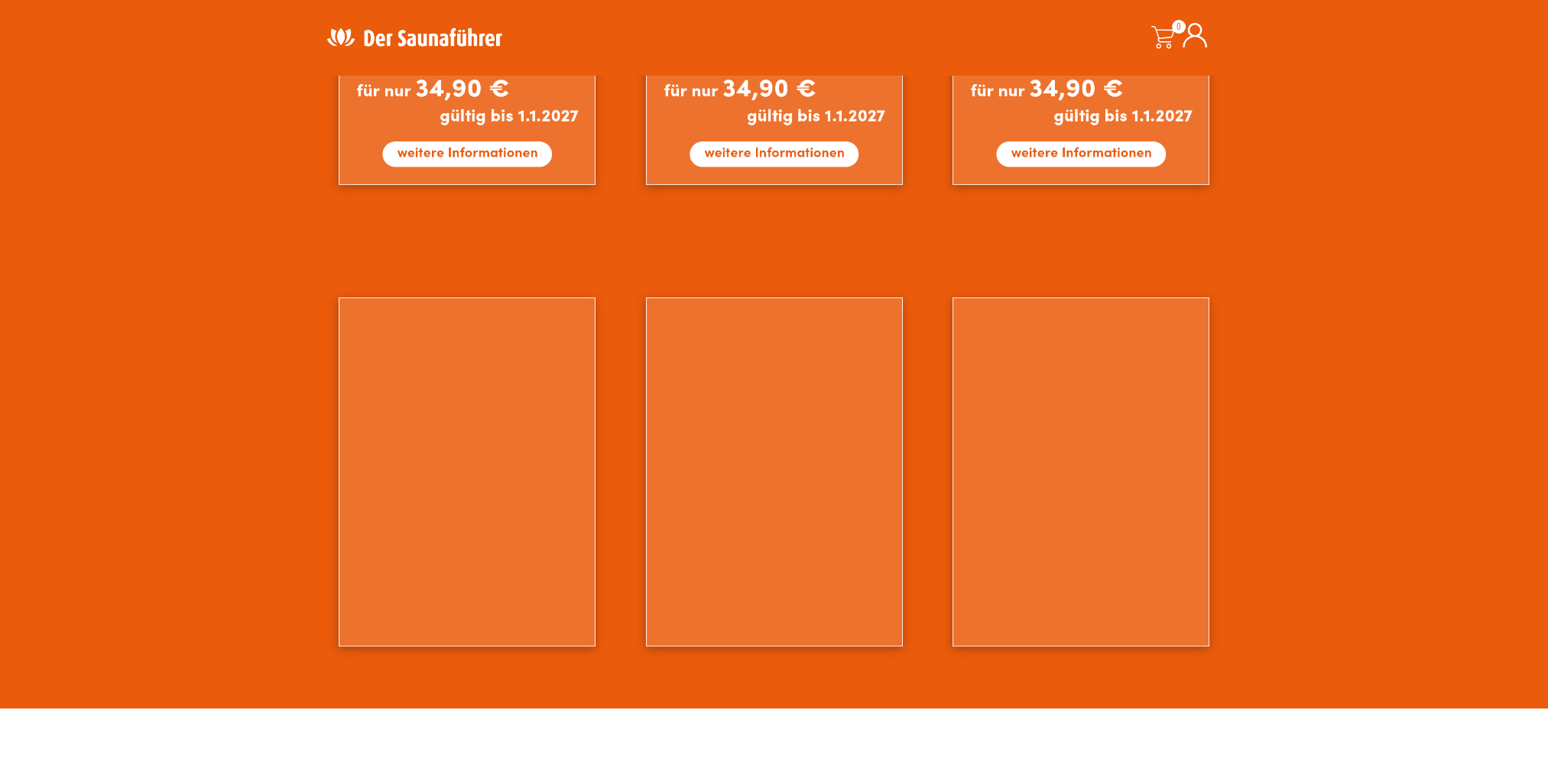
scroll to position [1222, 0]
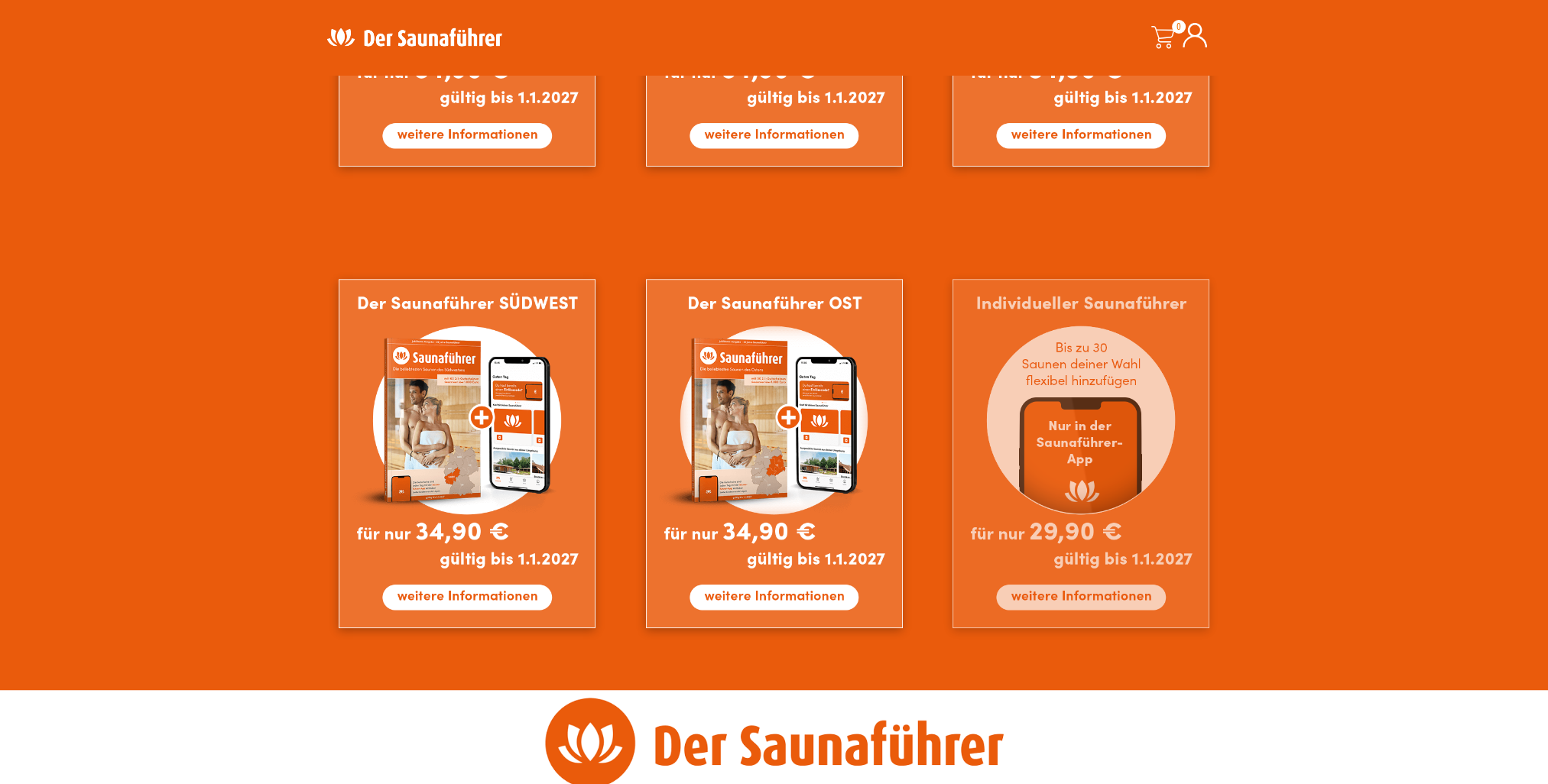
click at [1083, 361] on img at bounding box center [1081, 454] width 257 height 350
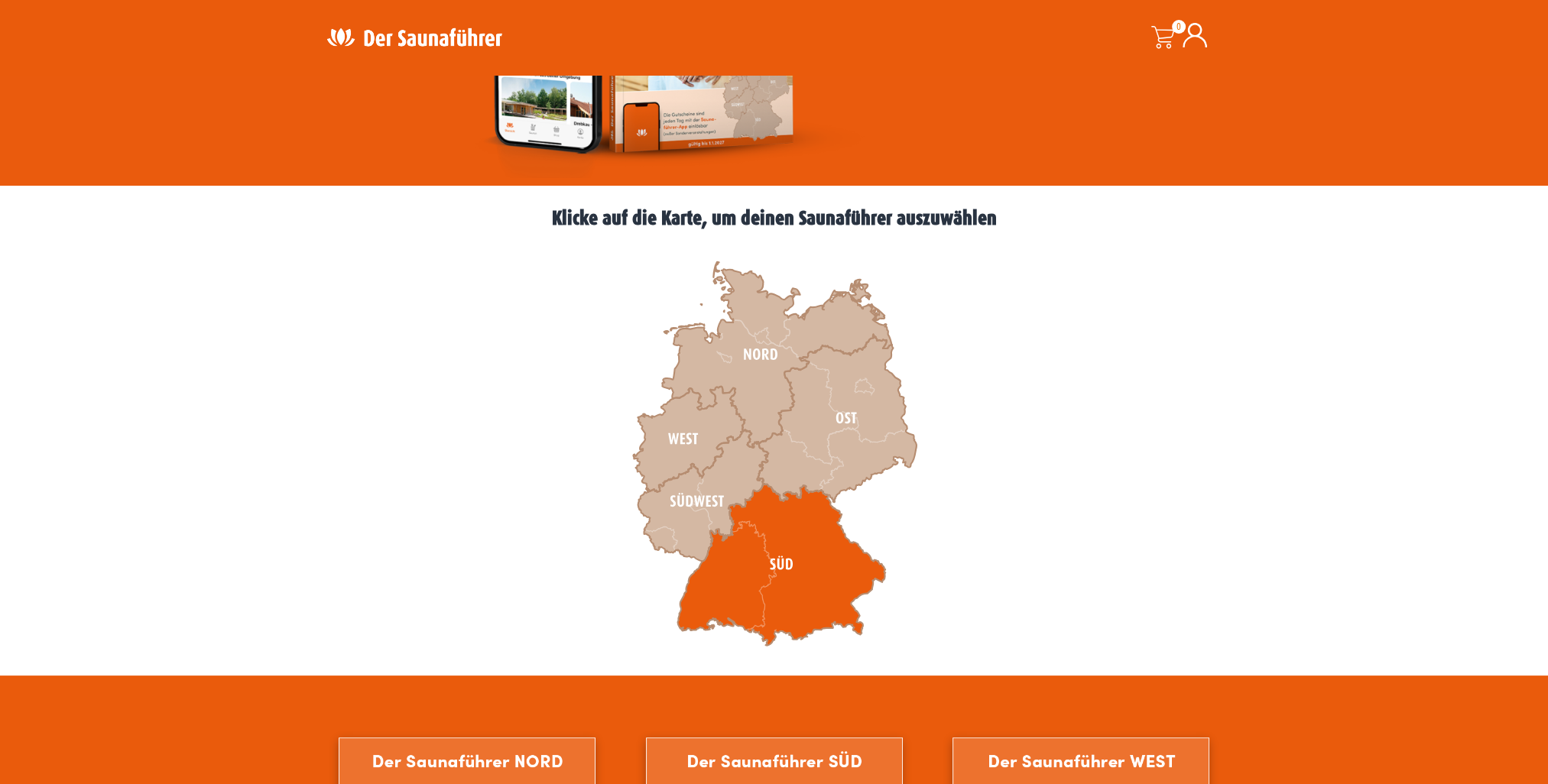
scroll to position [306, 0]
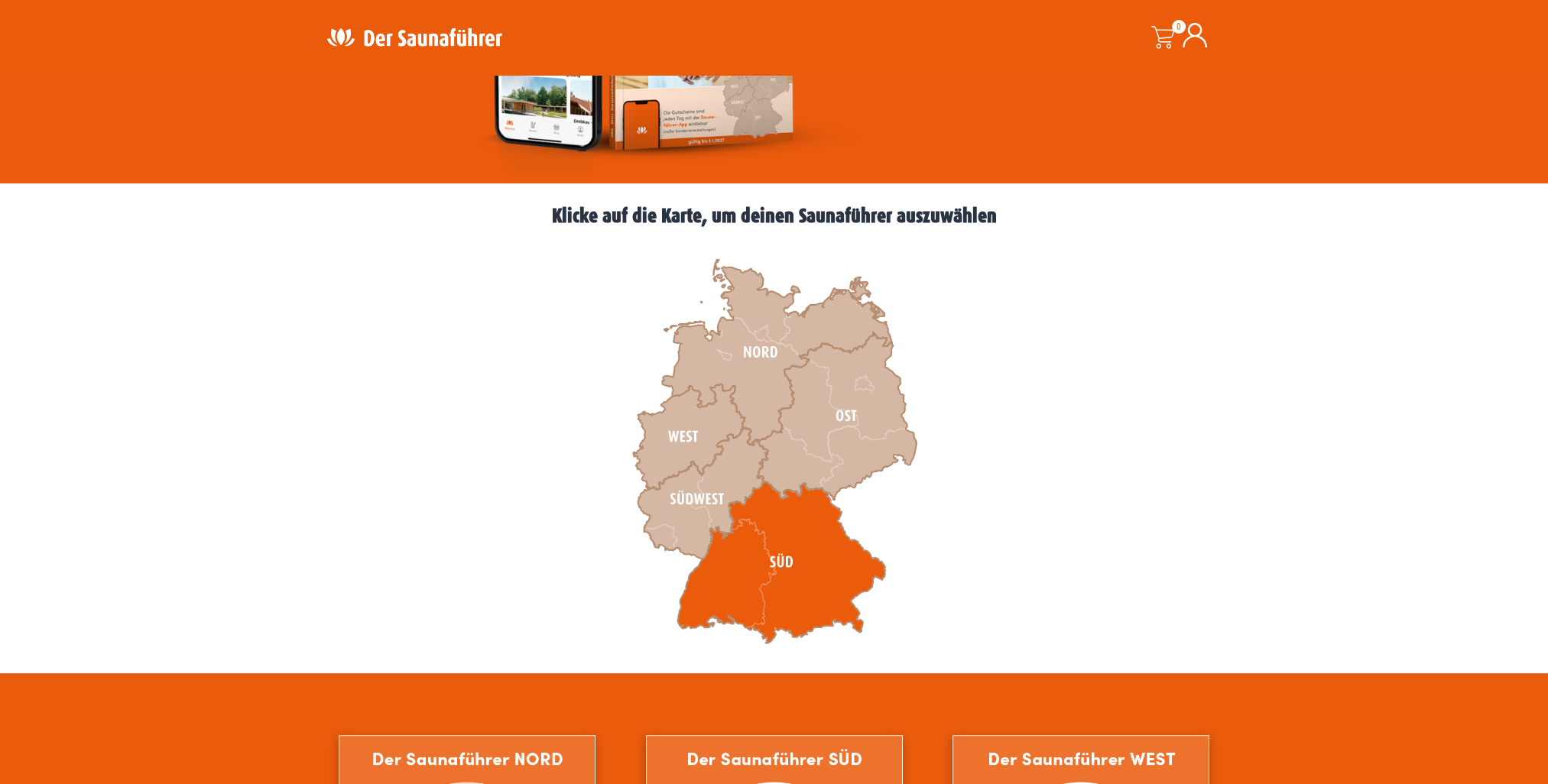
click at [718, 578] on icon at bounding box center [780, 563] width 208 height 162
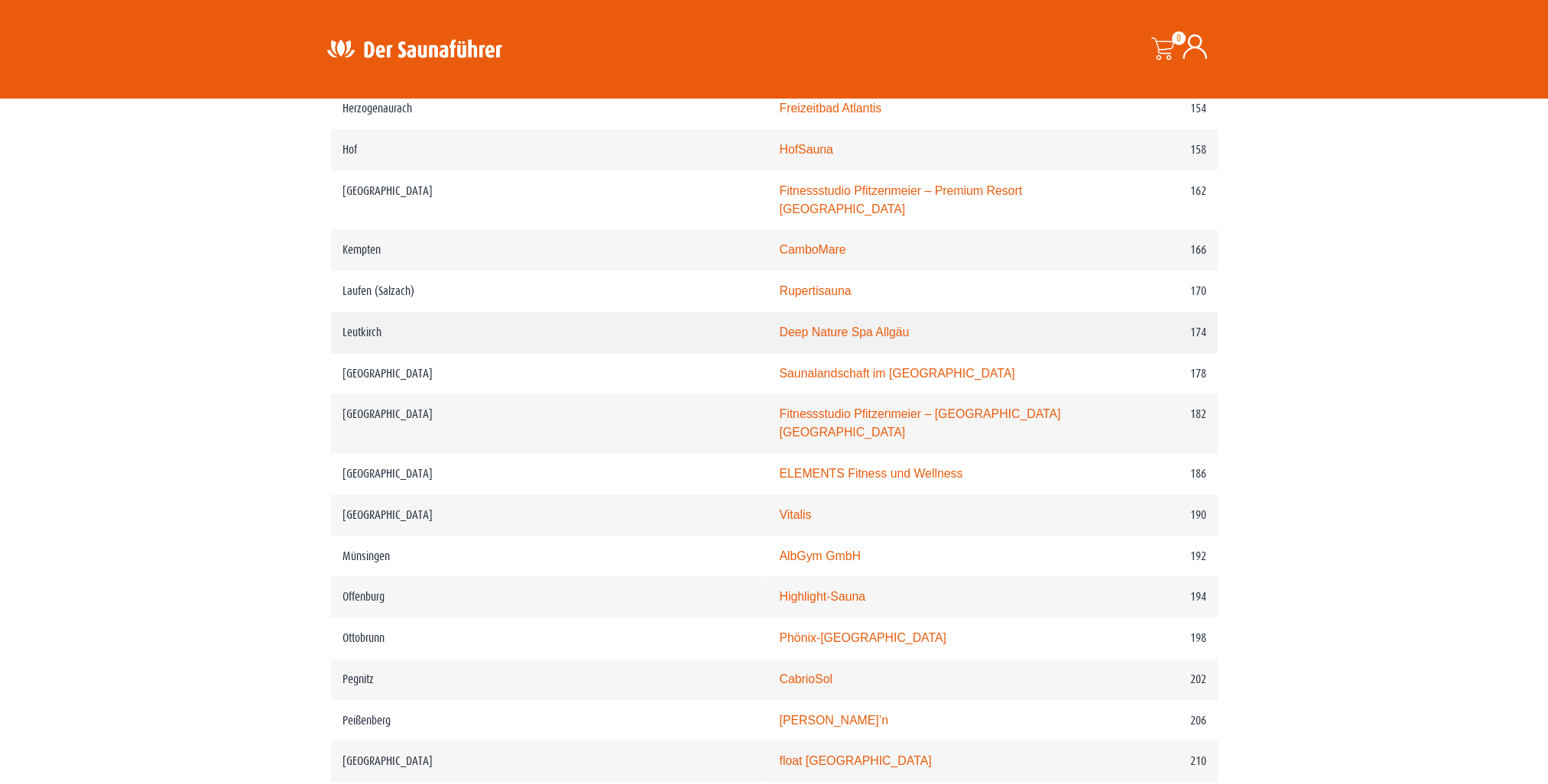
scroll to position [2292, 0]
